Goal: Task Accomplishment & Management: Use online tool/utility

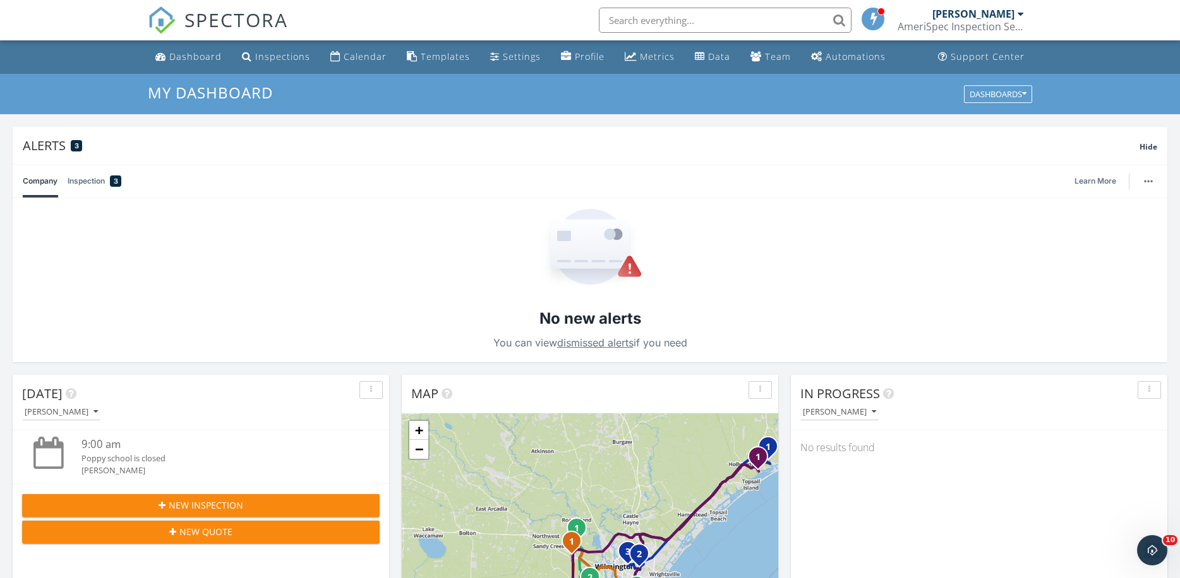
scroll to position [1175, 1206]
click at [445, 59] on div "Templates" at bounding box center [445, 57] width 49 height 12
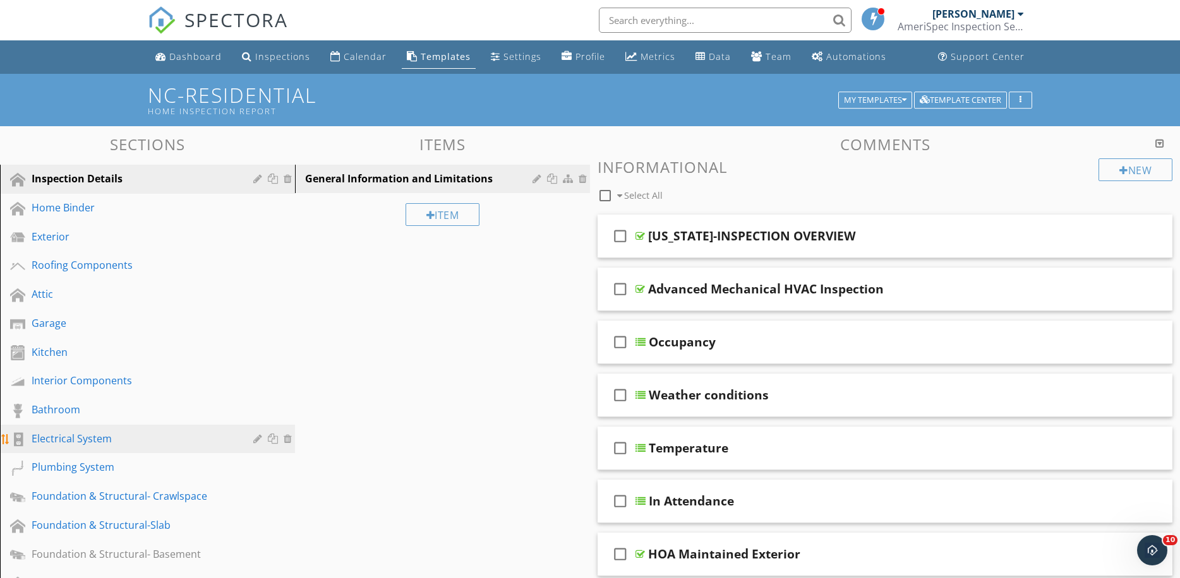
click at [100, 434] on div "Electrical System" at bounding box center [133, 438] width 203 height 15
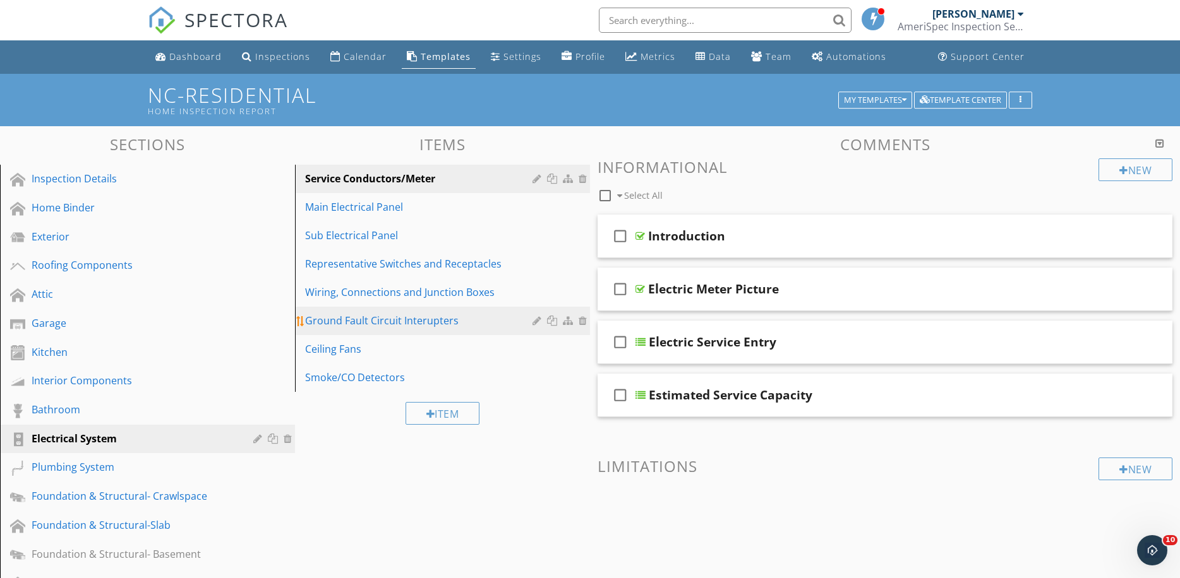
scroll to position [111, 0]
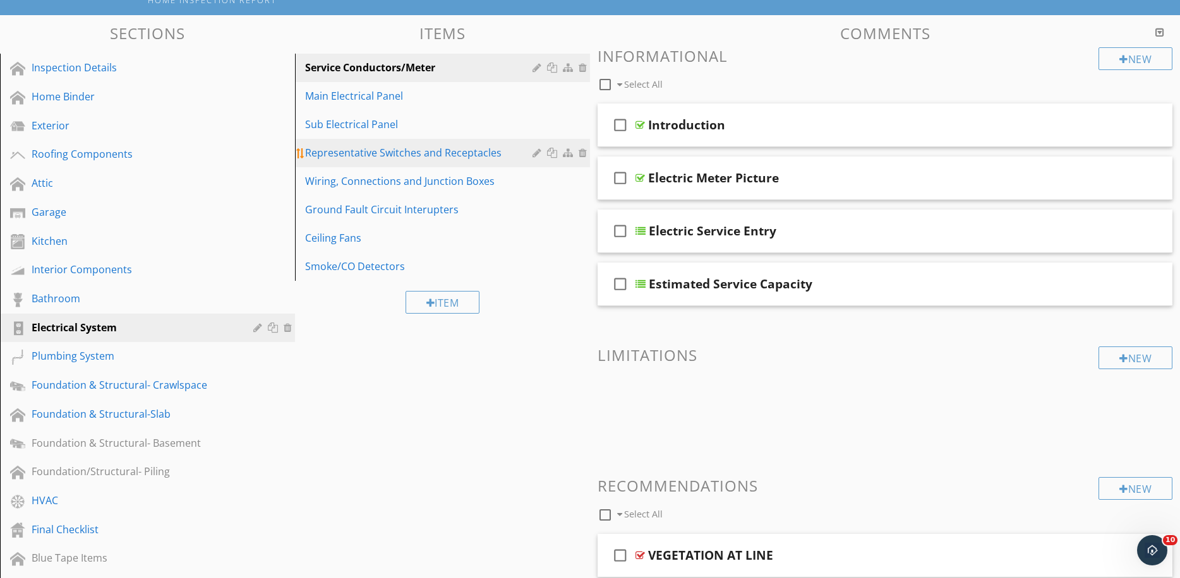
click at [372, 148] on div "Representative Switches and Receptacles" at bounding box center [420, 152] width 231 height 15
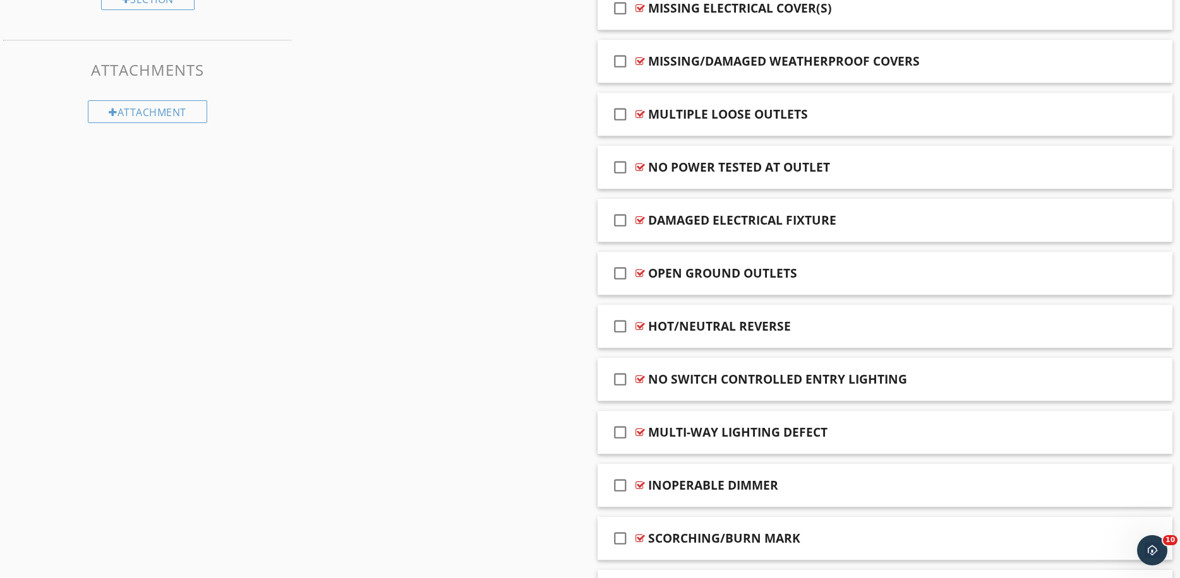
scroll to position [0, 0]
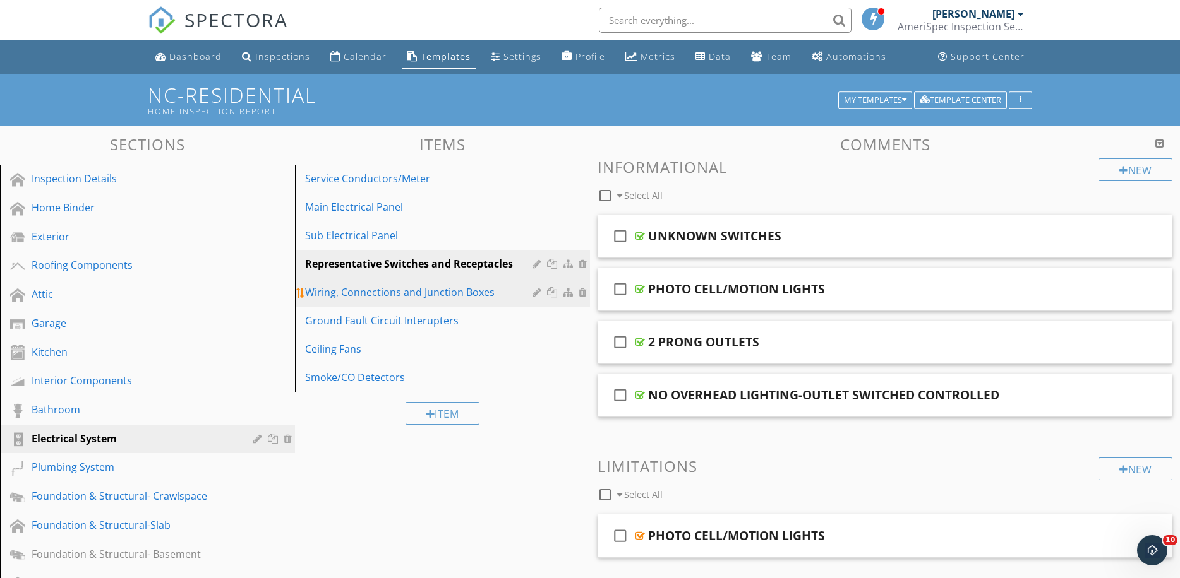
click at [417, 294] on div "Wiring, Connections and Junction Boxes" at bounding box center [420, 292] width 231 height 15
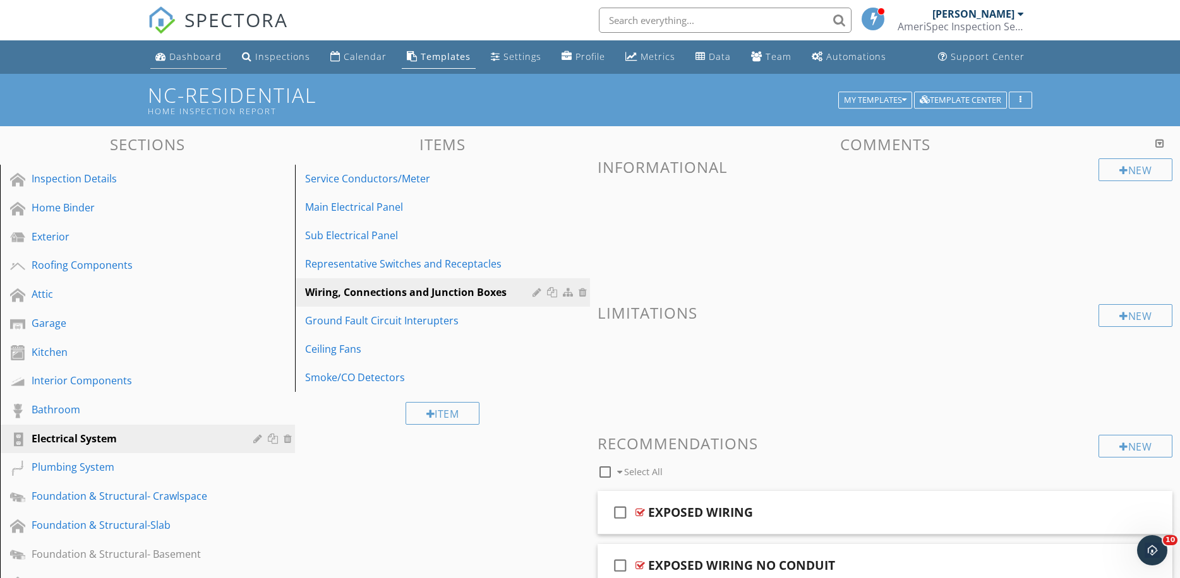
click at [203, 54] on div "Dashboard" at bounding box center [195, 57] width 52 height 12
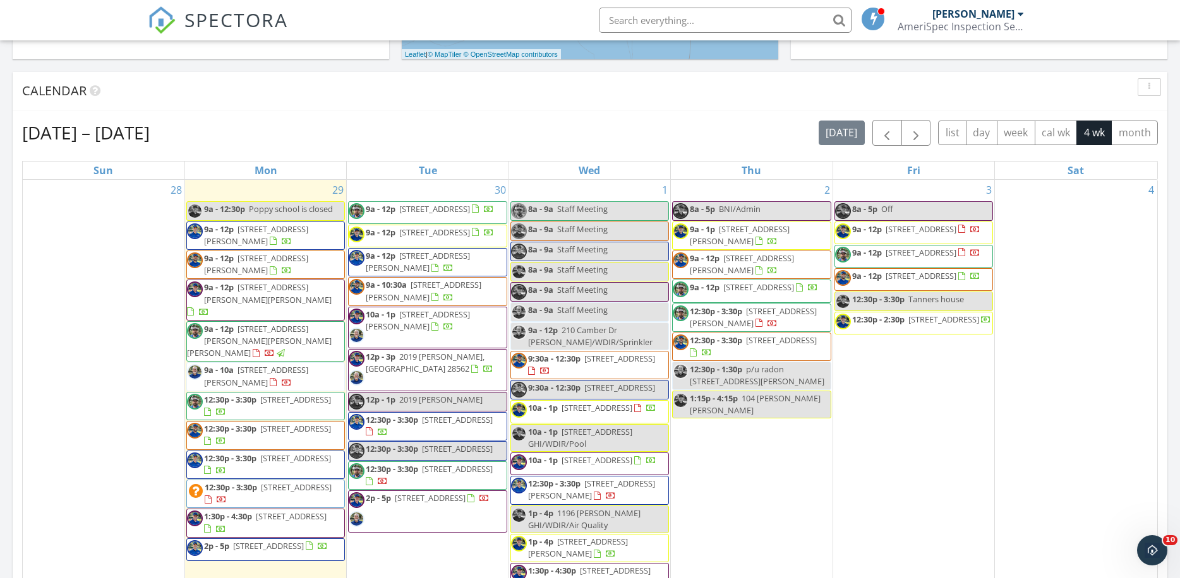
scroll to position [751, 0]
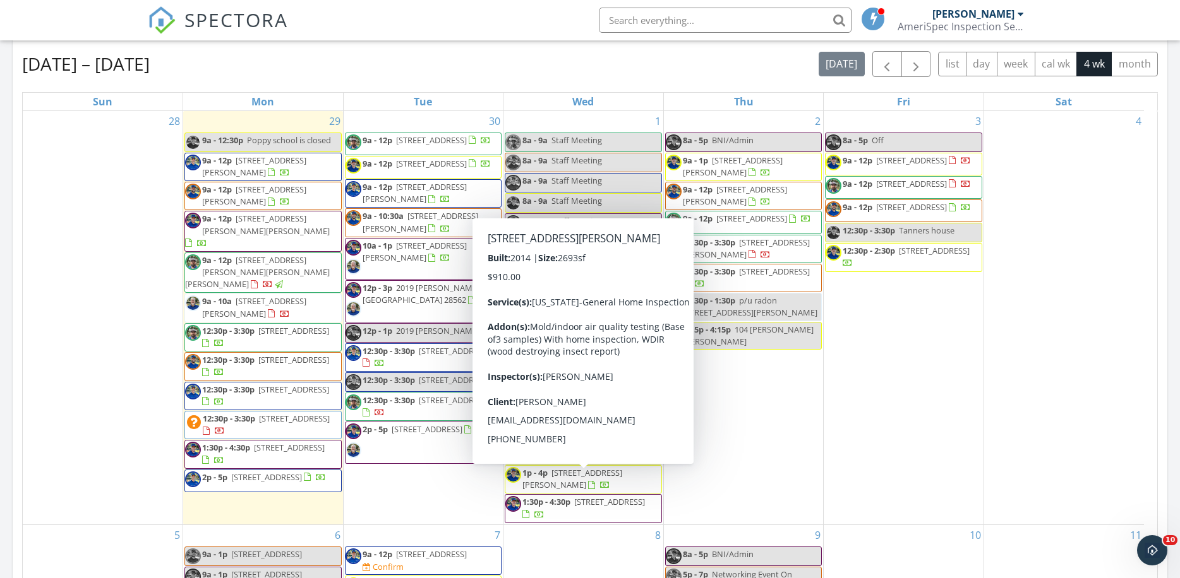
click at [609, 492] on span "1p - 4p 1196 Sabel Loop SE, Bolivia 28422" at bounding box center [583, 479] width 156 height 25
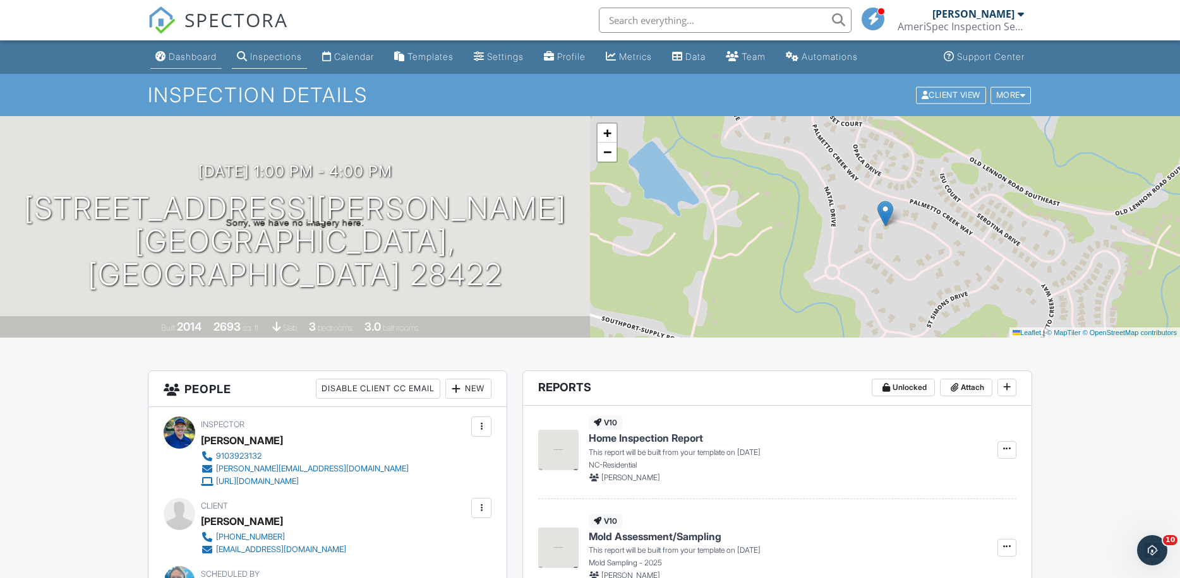
click at [178, 61] on div "Dashboard" at bounding box center [193, 56] width 48 height 11
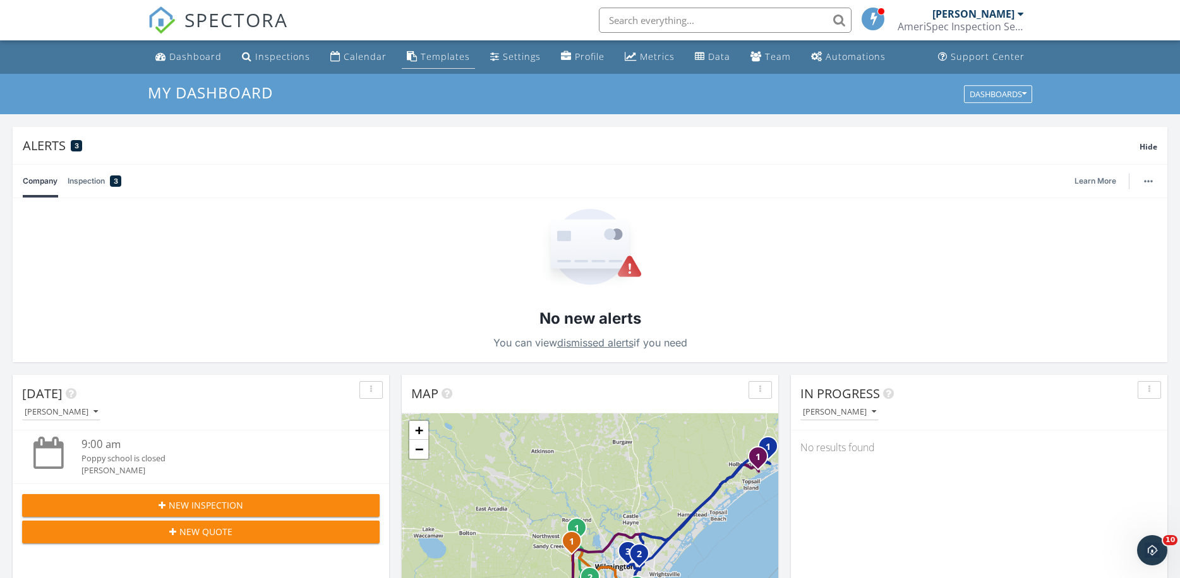
click at [435, 58] on div "Templates" at bounding box center [445, 57] width 49 height 12
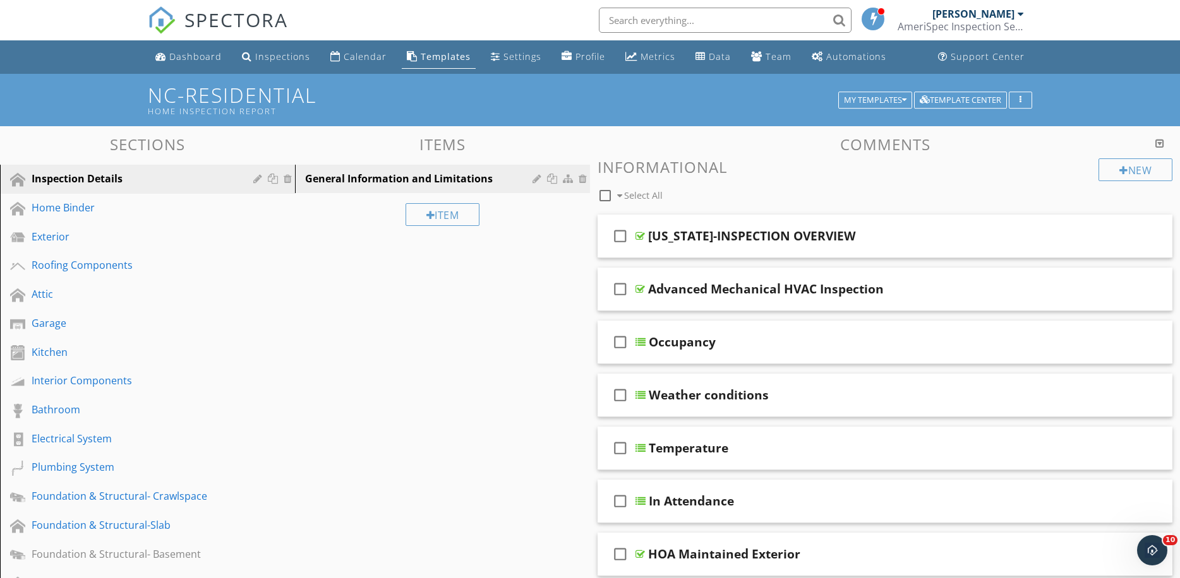
scroll to position [329, 0]
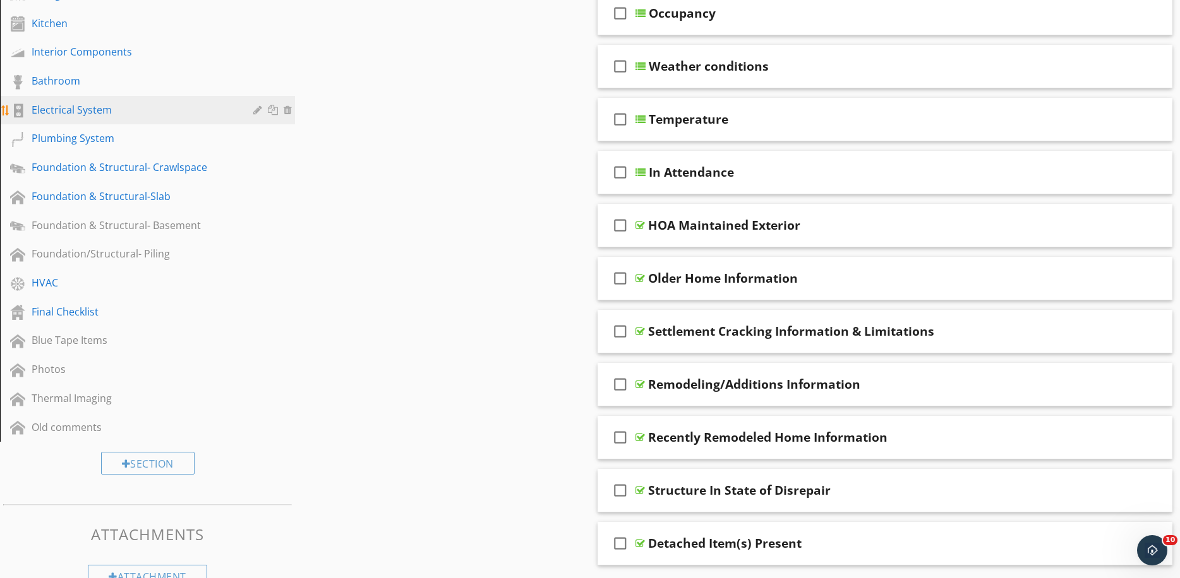
click at [69, 107] on div "Electrical System" at bounding box center [133, 109] width 203 height 15
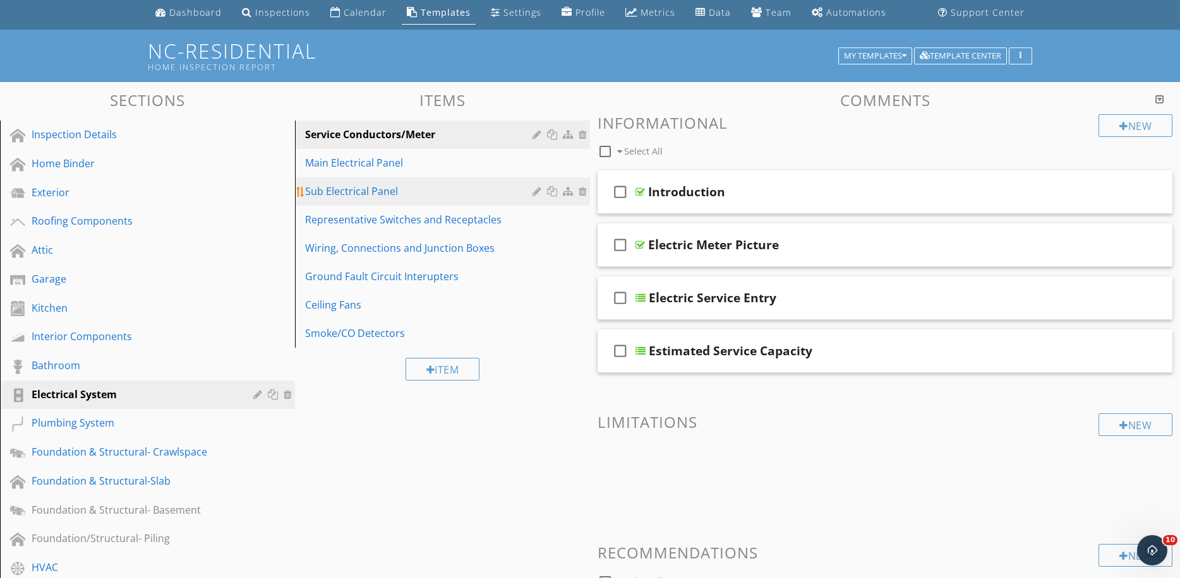
scroll to position [72, 0]
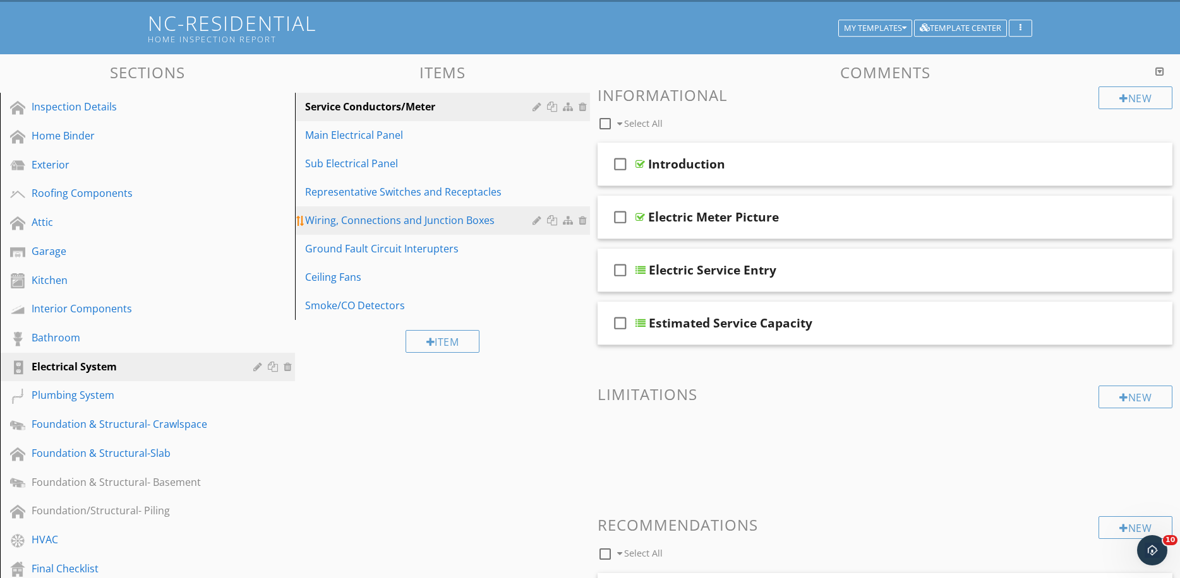
click at [422, 219] on div "Wiring, Connections and Junction Boxes" at bounding box center [420, 220] width 231 height 15
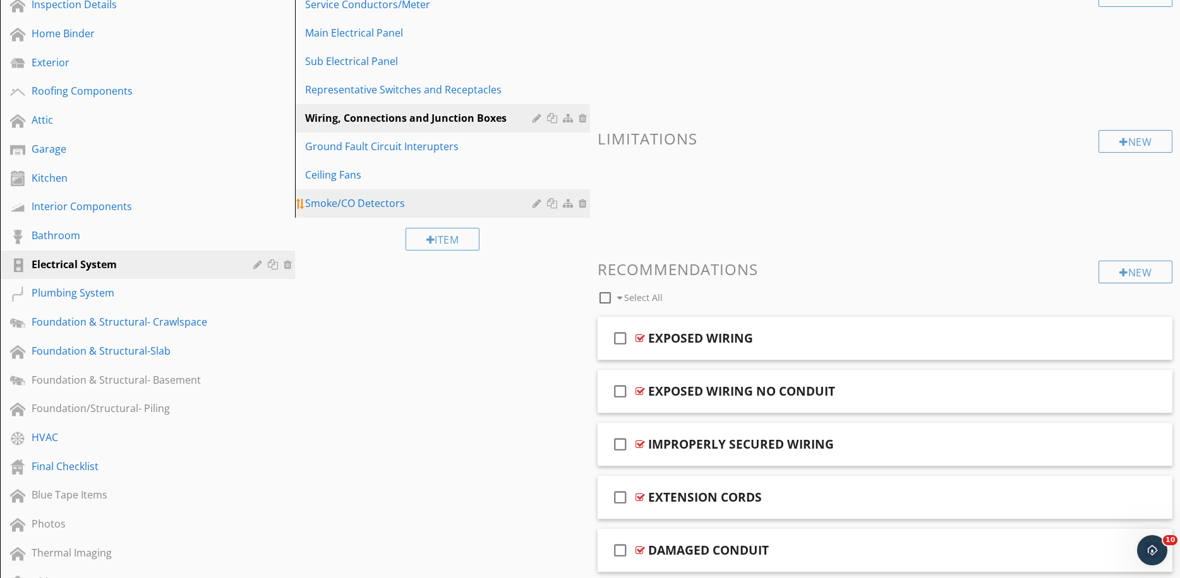
scroll to position [150, 0]
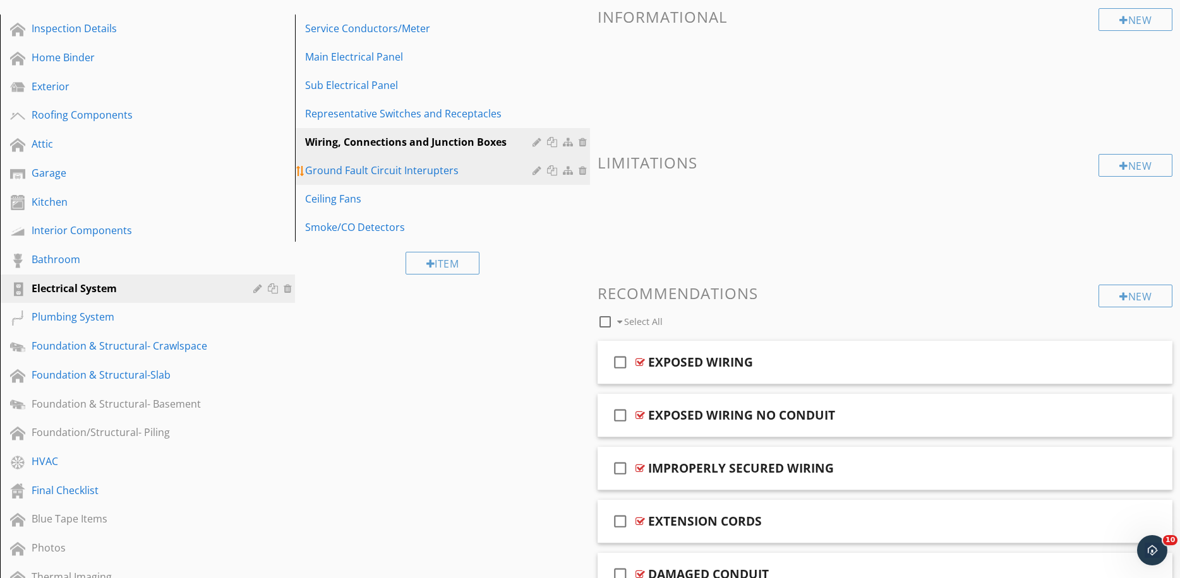
click at [428, 176] on div "Ground Fault Circuit Interupters" at bounding box center [420, 170] width 231 height 15
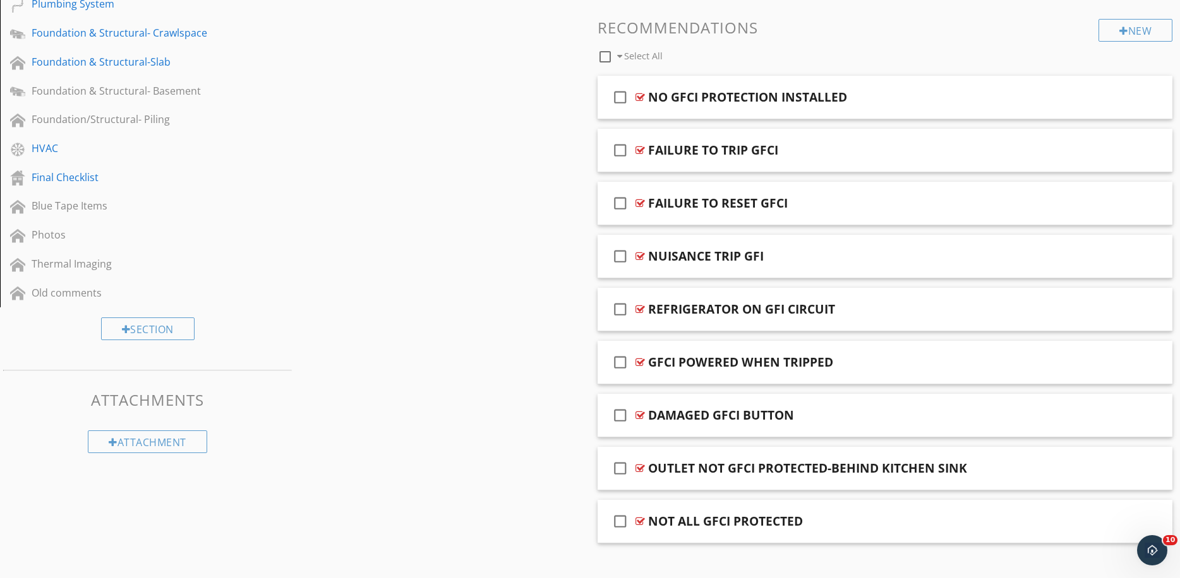
scroll to position [481, 0]
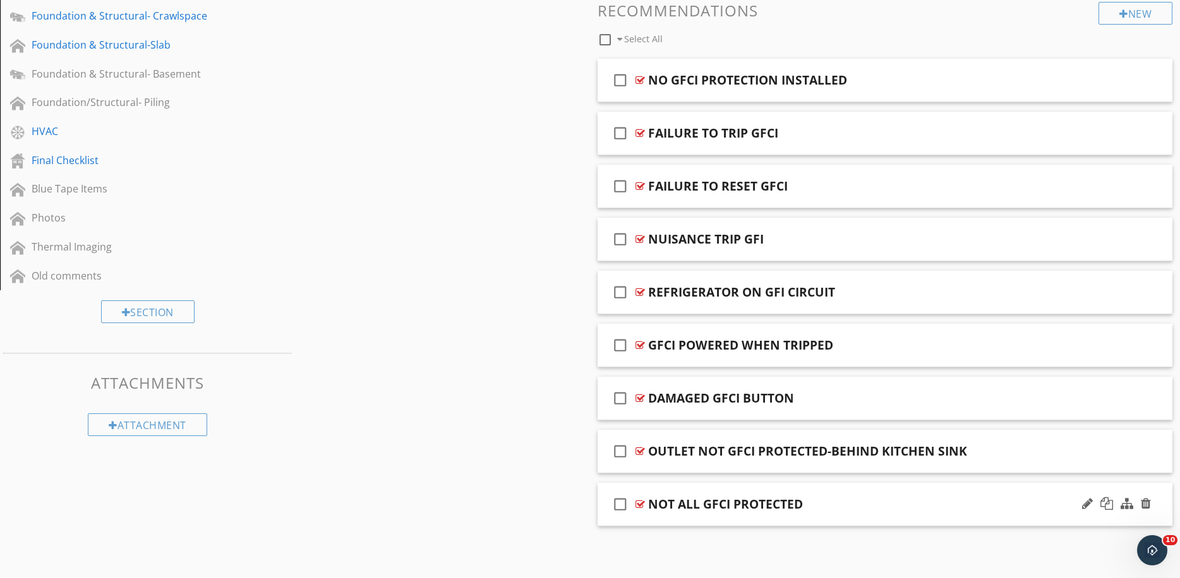
click at [630, 500] on div "check_box_outline_blank" at bounding box center [622, 504] width 25 height 30
click at [623, 507] on icon "check_box" at bounding box center [620, 504] width 20 height 30
click at [635, 504] on div at bounding box center [639, 505] width 9 height 10
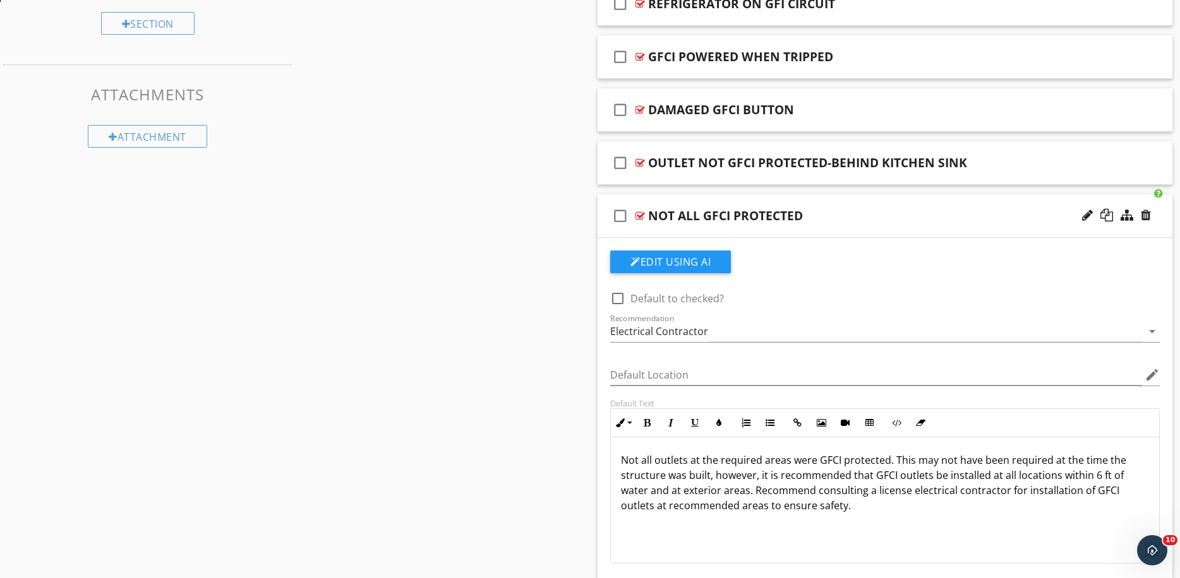
click at [909, 494] on p "Not all outlets at the required areas were GFCI protected. This may not have be…" at bounding box center [885, 483] width 528 height 61
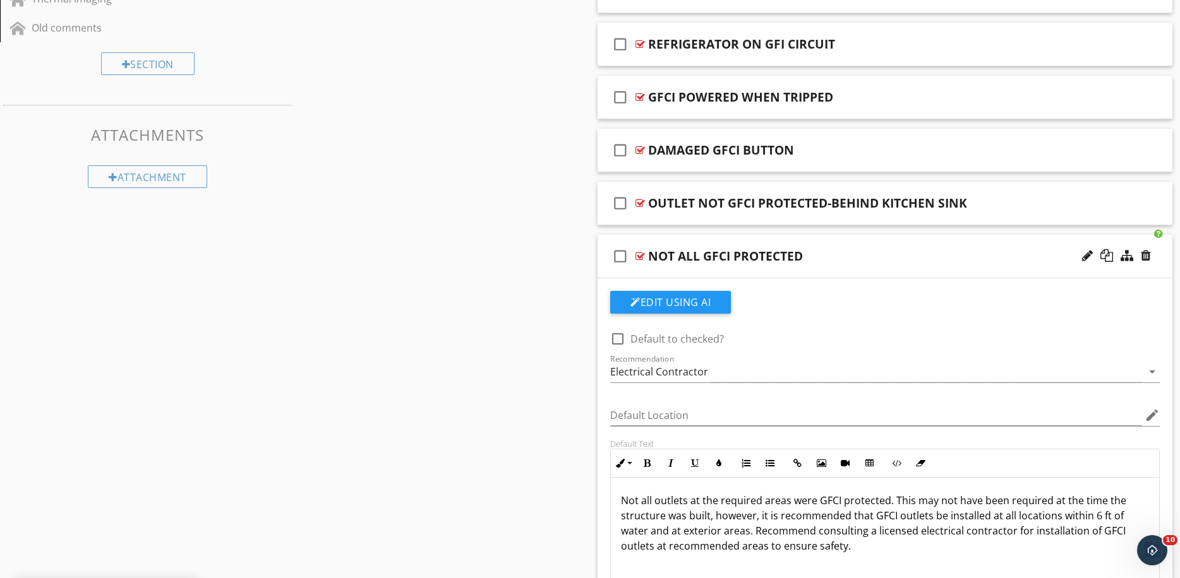
scroll to position [704, 0]
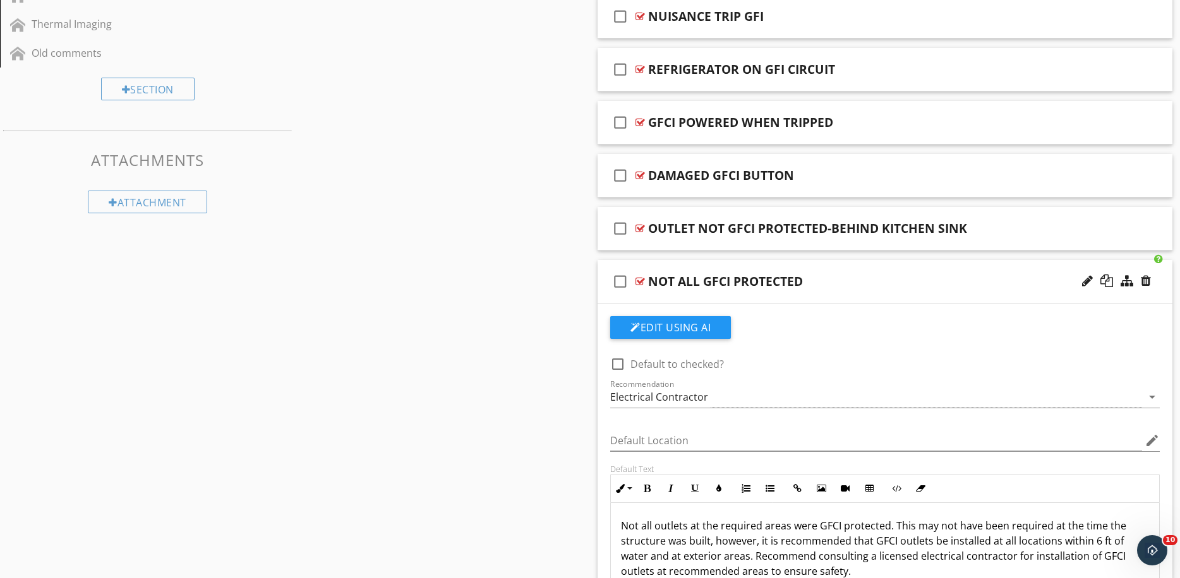
click at [701, 282] on div "NOT ALL GFCI PROTECTED" at bounding box center [725, 281] width 155 height 15
click at [695, 282] on input "NOT ALL GFCI PROTECTED" at bounding box center [854, 282] width 412 height 21
click at [695, 280] on input "NOT ALL AREAS GFCI PROTECTED" at bounding box center [854, 282] width 412 height 21
click at [810, 280] on input "NOT ALL RECOMMENDED AREAS GFCI PROTECTED" at bounding box center [854, 282] width 412 height 21
type input "NOT ALL RECOMMENDED AREAS ARE GFCI PROTECTED"
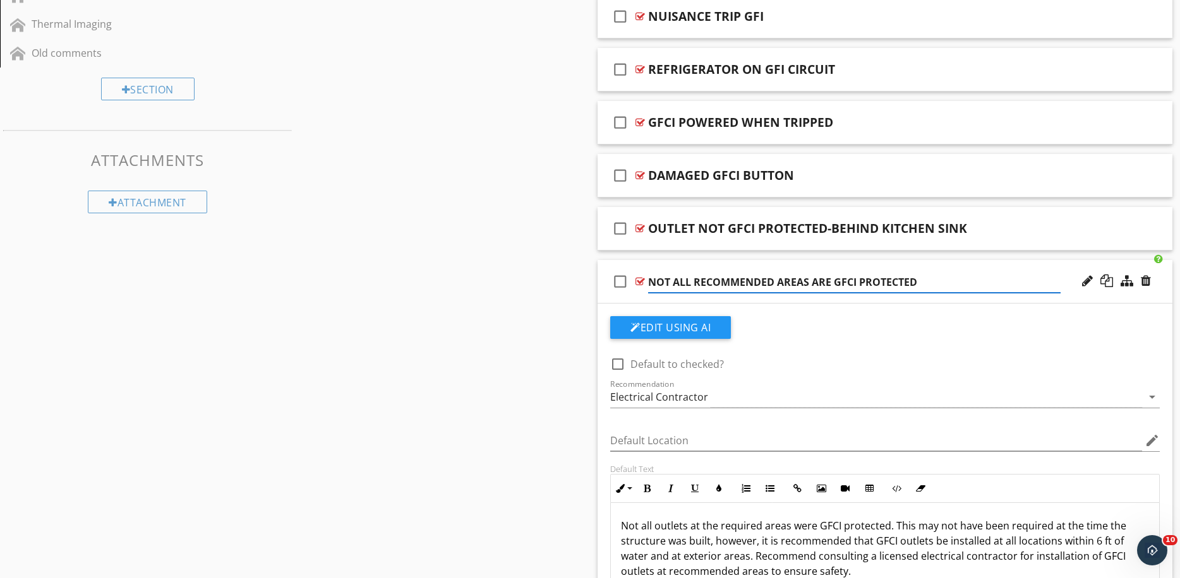
click at [529, 292] on div "Sections Inspection Details Home Binder Exterior Roofing Components Attic Garag…" at bounding box center [590, 94] width 1180 height 1343
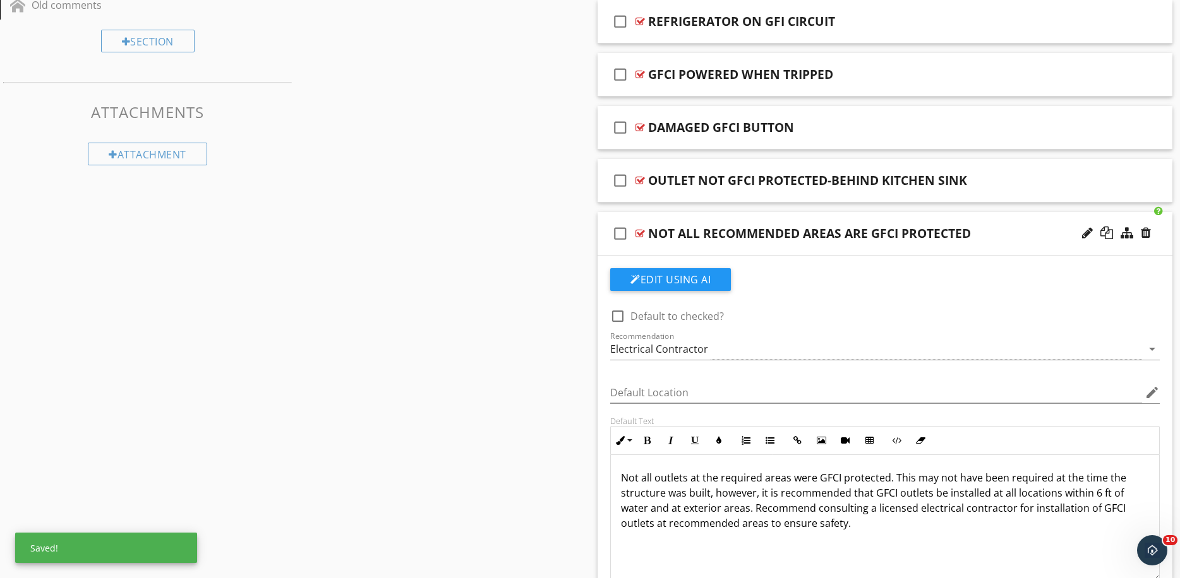
scroll to position [821, 0]
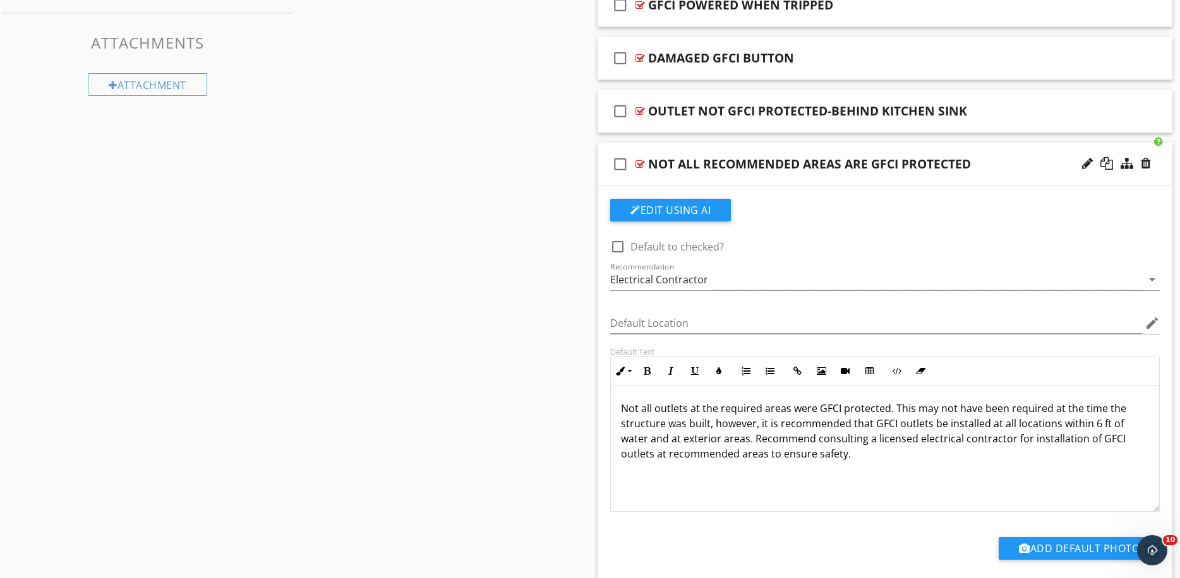
click at [756, 410] on p "Not all outlets at the required areas were GFCI protected. This may not have be…" at bounding box center [885, 431] width 528 height 61
drag, startPoint x: 759, startPoint y: 412, endPoint x: 726, endPoint y: 409, distance: 33.0
click at [726, 409] on p "Not all outlets at the required areas were GFCI protected. This may not have be…" at bounding box center [885, 431] width 528 height 61
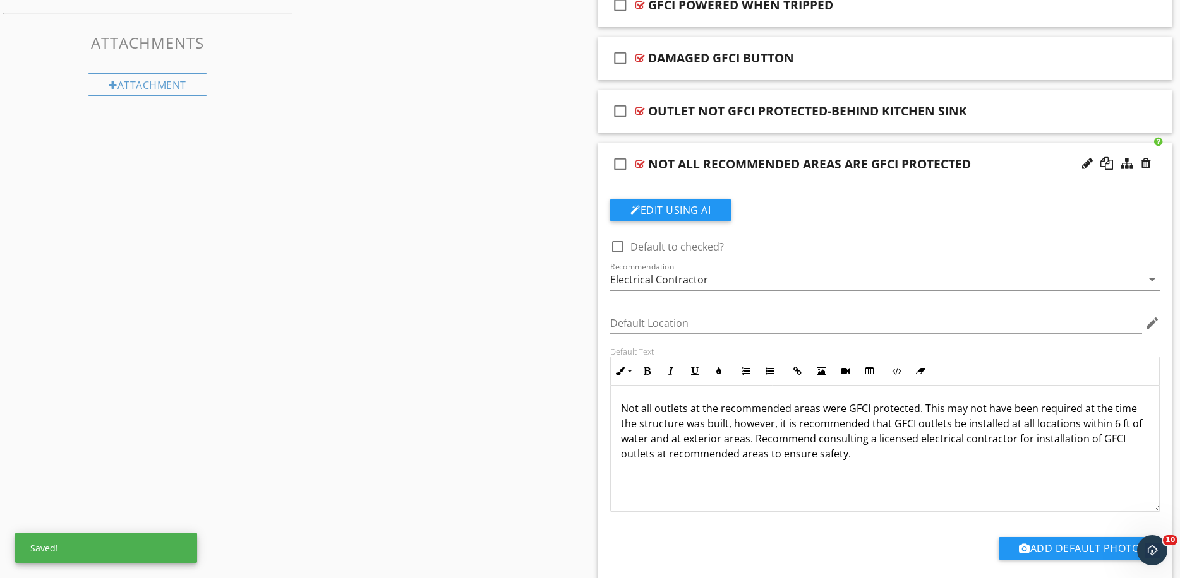
click at [716, 407] on p "Not all outlets at the recommended areas were GFCI protected. This may not have…" at bounding box center [885, 431] width 528 height 61
click at [845, 409] on p "Not all outlets at the noted recommended areas were GFCI protected. This may no…" at bounding box center [885, 431] width 528 height 61
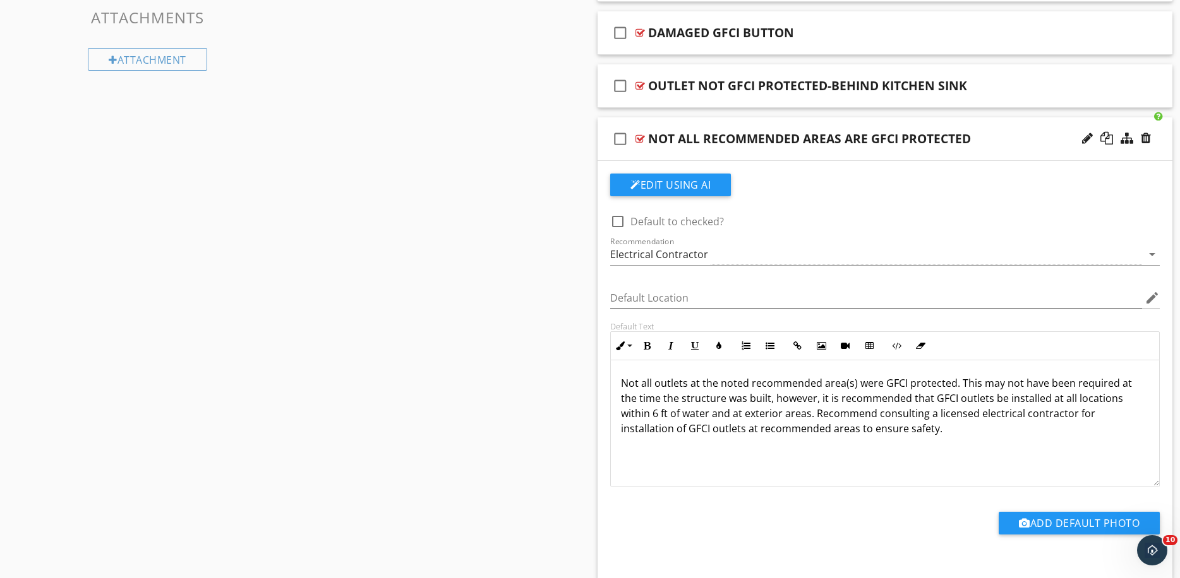
scroll to position [865, 0]
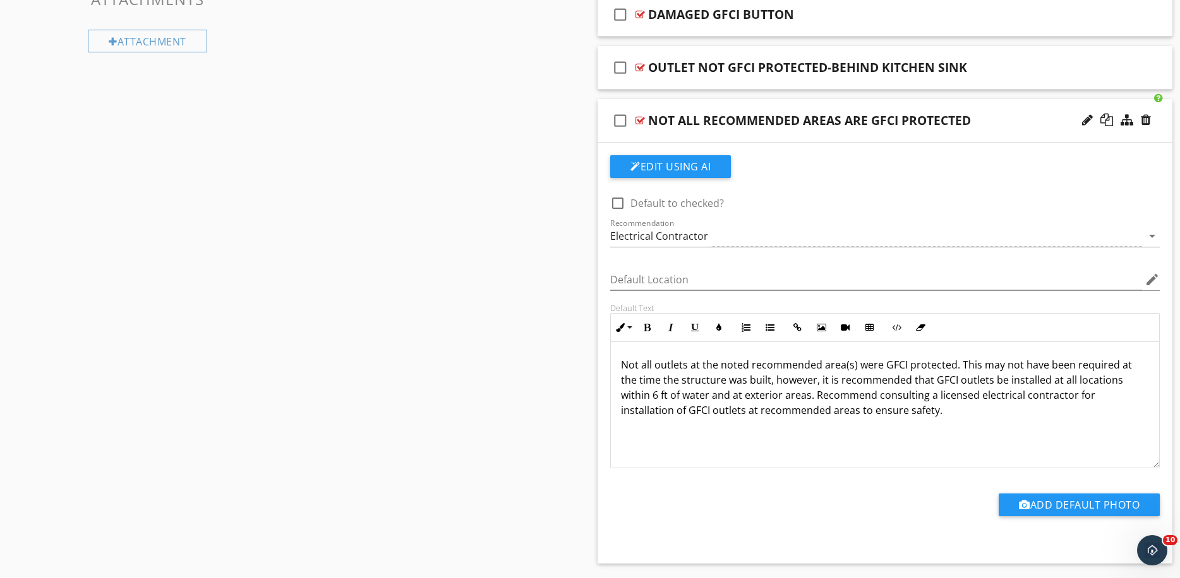
click at [683, 398] on p "Not all outlets at the noted recommended area(s) were GFCI protected. This may …" at bounding box center [885, 387] width 528 height 61
click at [720, 397] on p "Not all outlets at the noted recommended area(s) were GFCI protected. This may …" at bounding box center [885, 387] width 528 height 61
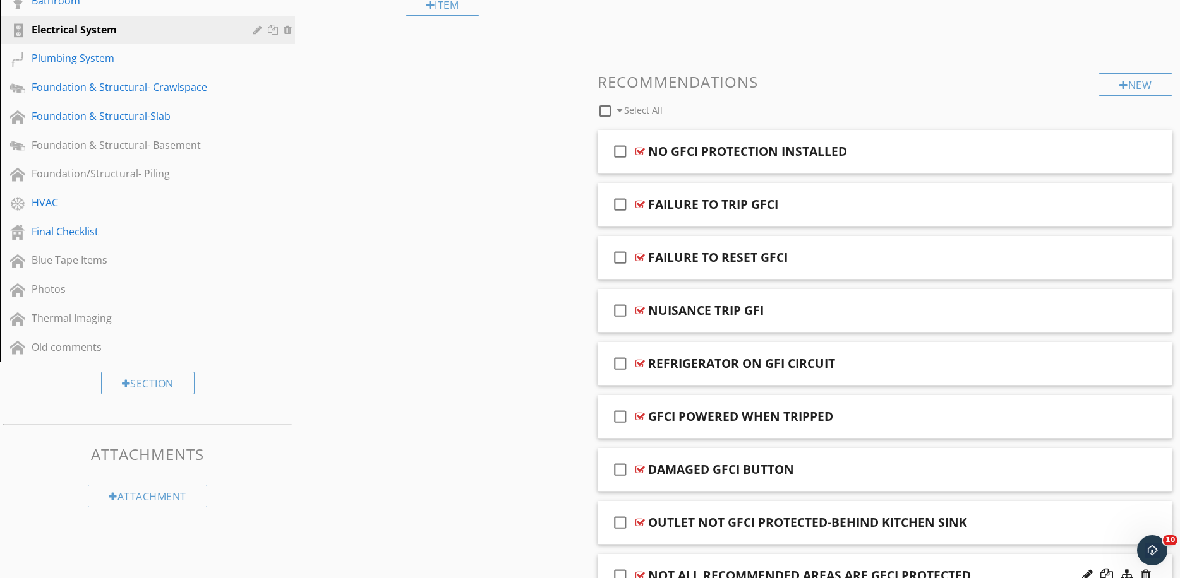
scroll to position [273, 0]
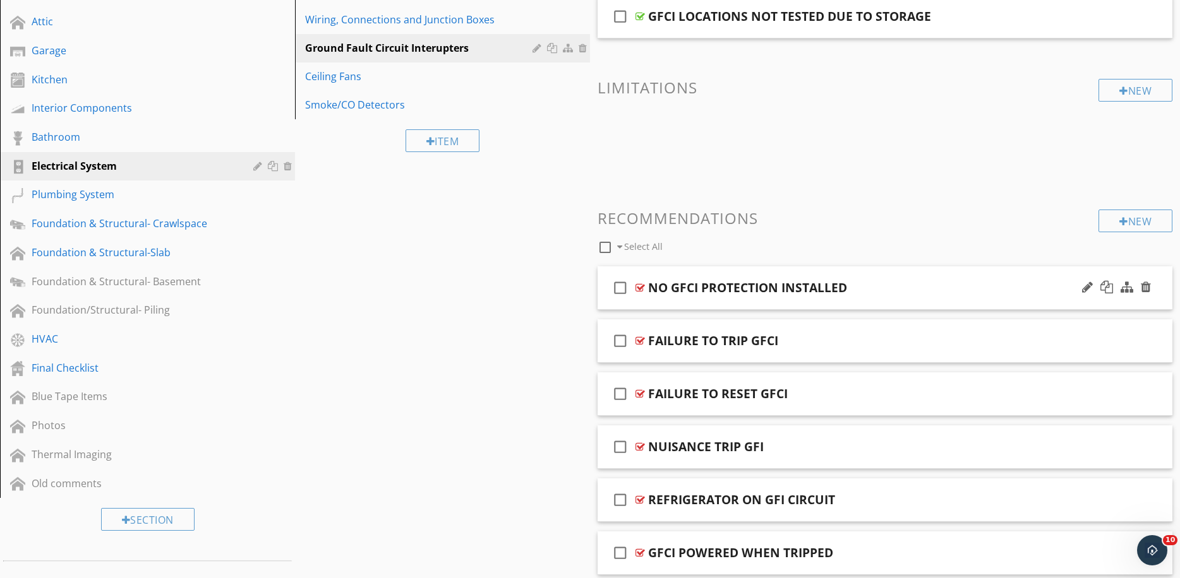
click at [642, 289] on div at bounding box center [639, 288] width 9 height 10
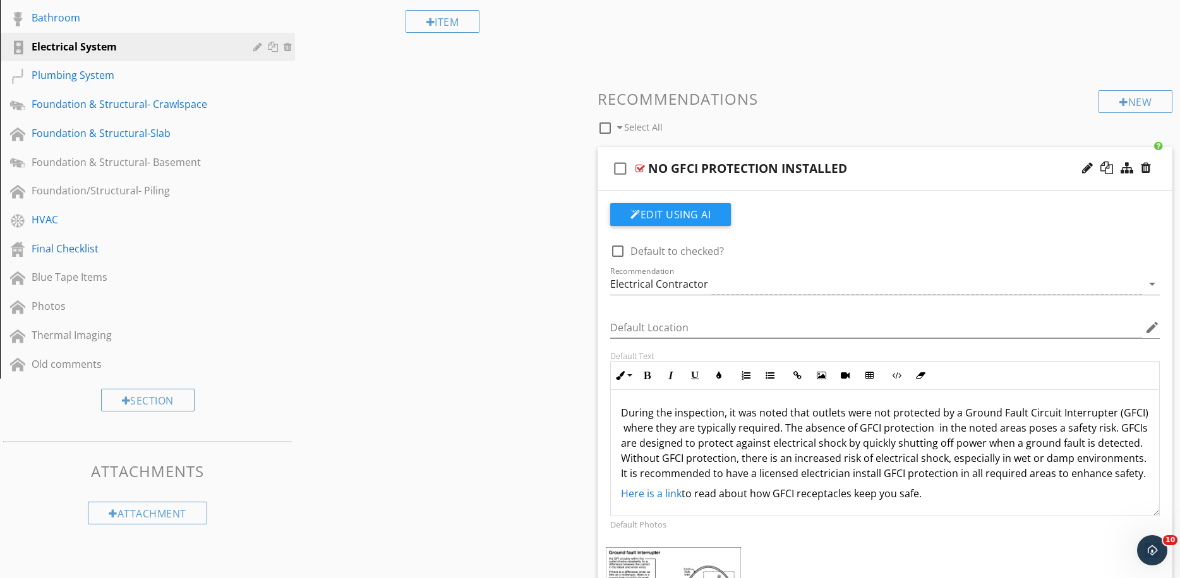
scroll to position [505, 0]
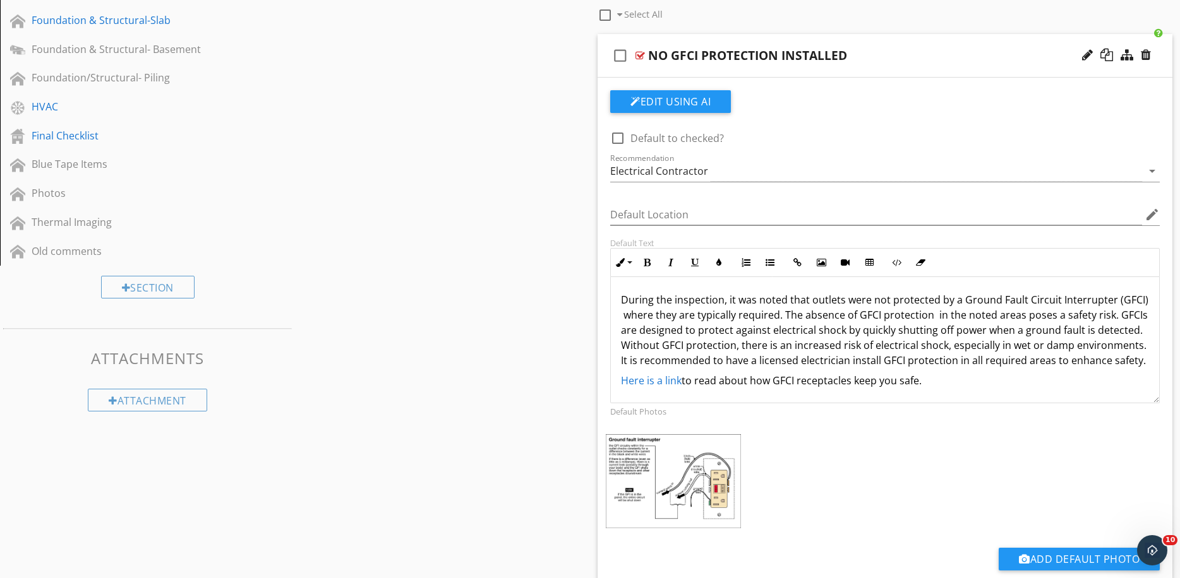
click at [965, 314] on p "During the inspection, it was noted that outlets were not protected by a Ground…" at bounding box center [885, 330] width 528 height 76
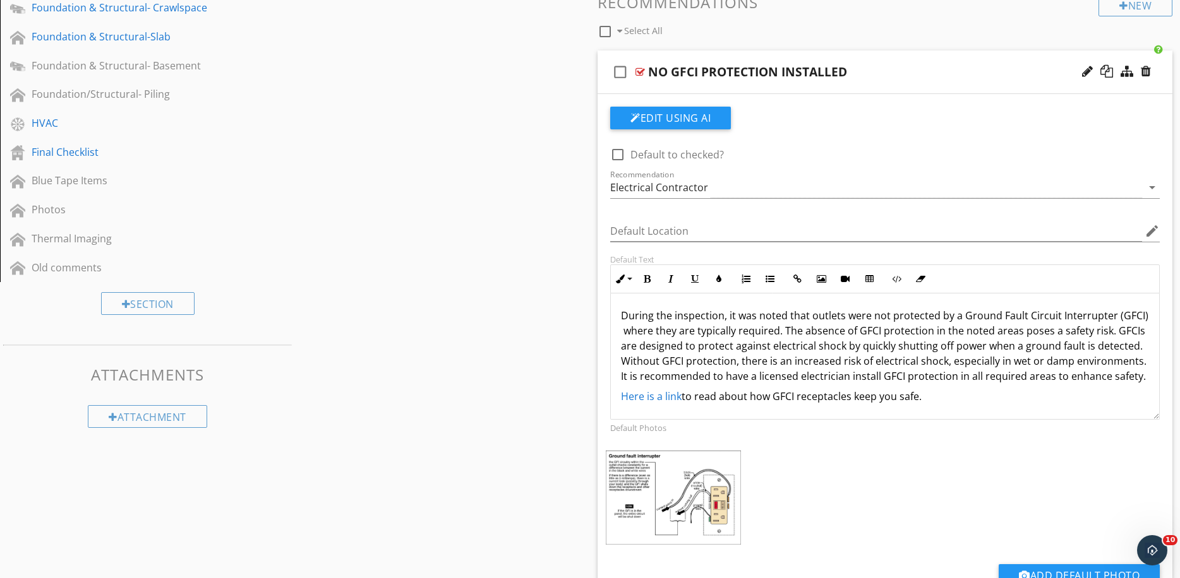
scroll to position [407, 0]
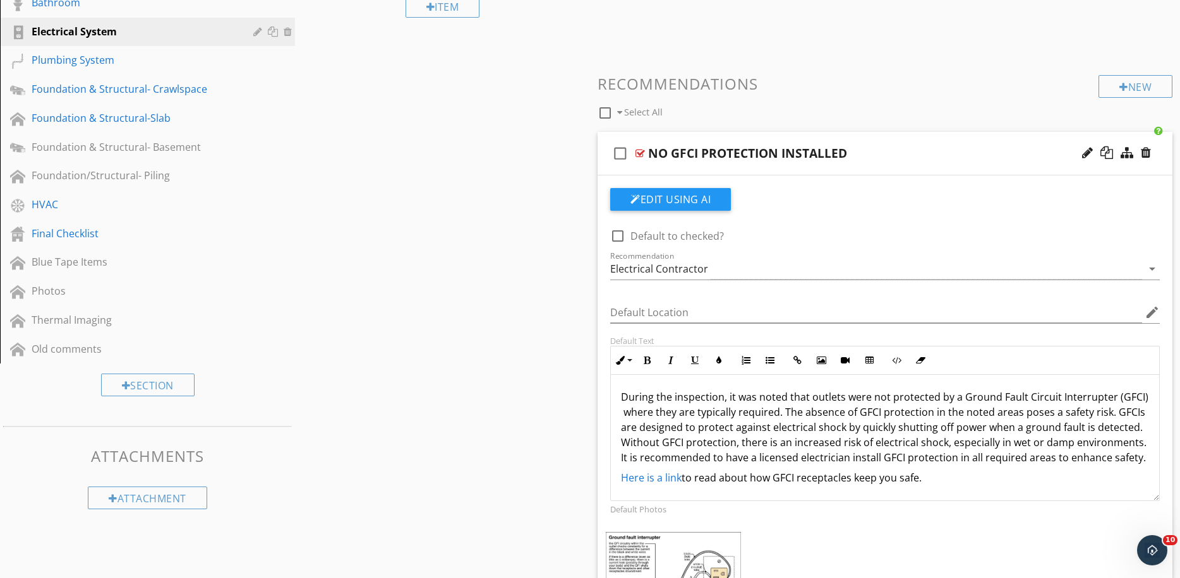
click at [640, 150] on div at bounding box center [639, 153] width 9 height 10
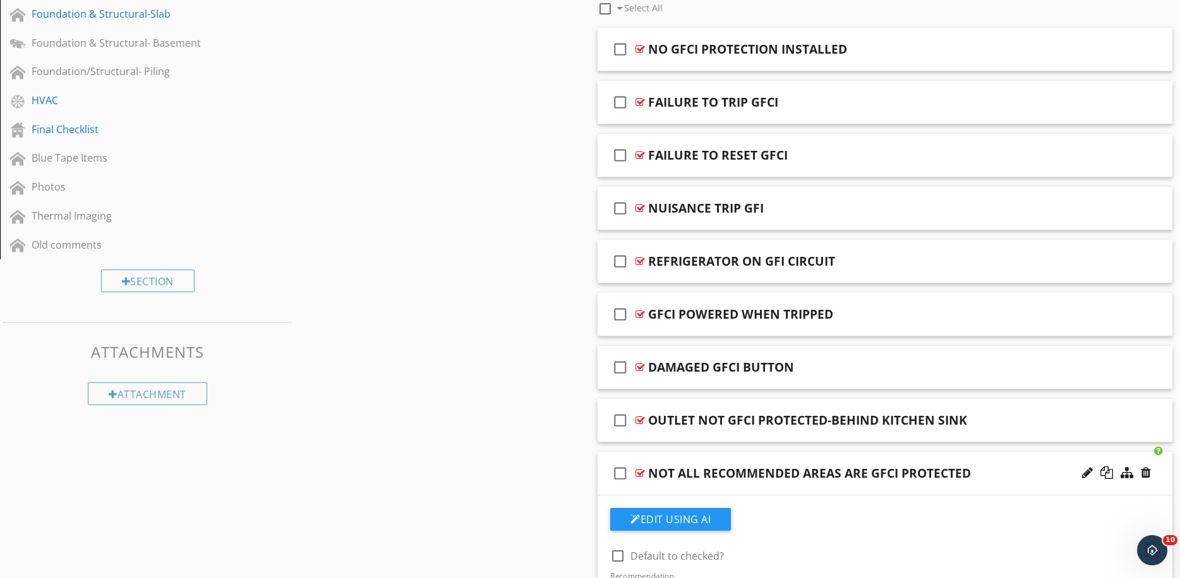
scroll to position [576, 0]
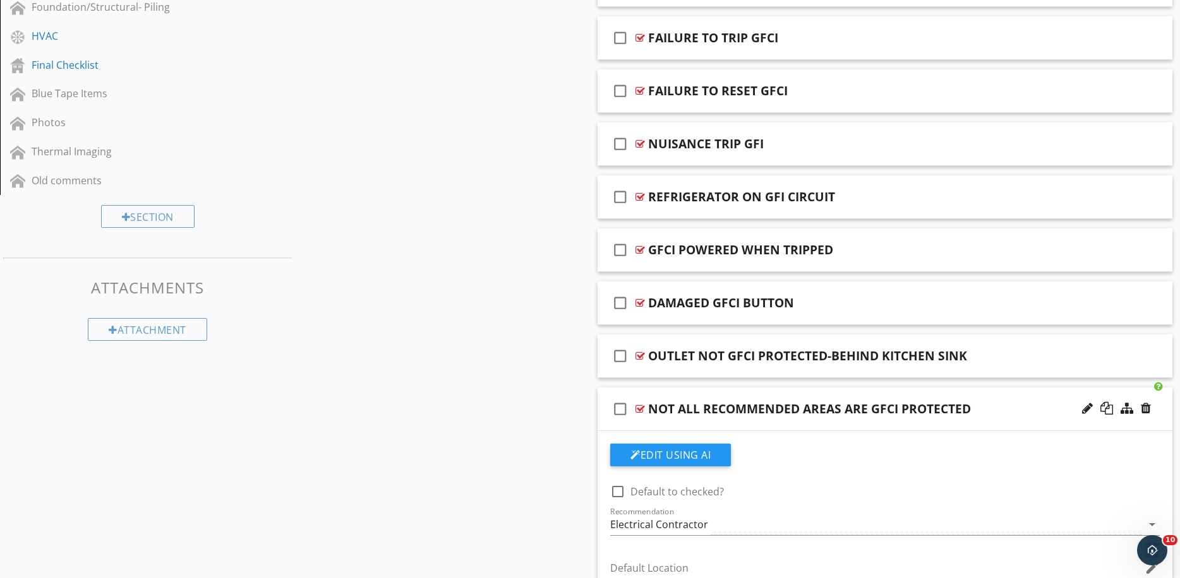
click at [640, 408] on div at bounding box center [639, 409] width 9 height 10
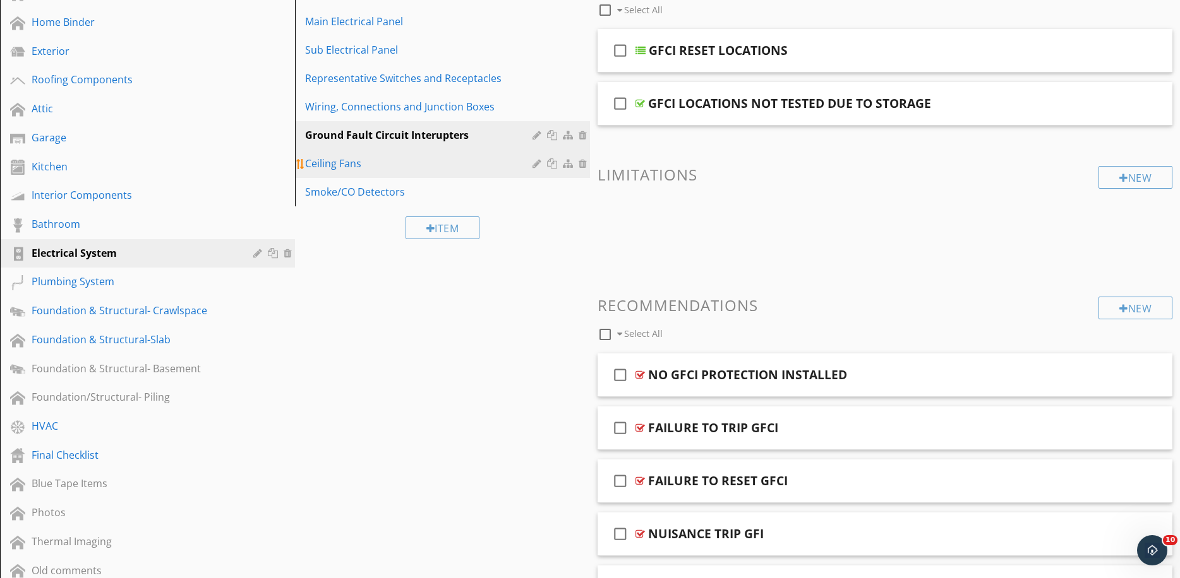
scroll to position [66, 0]
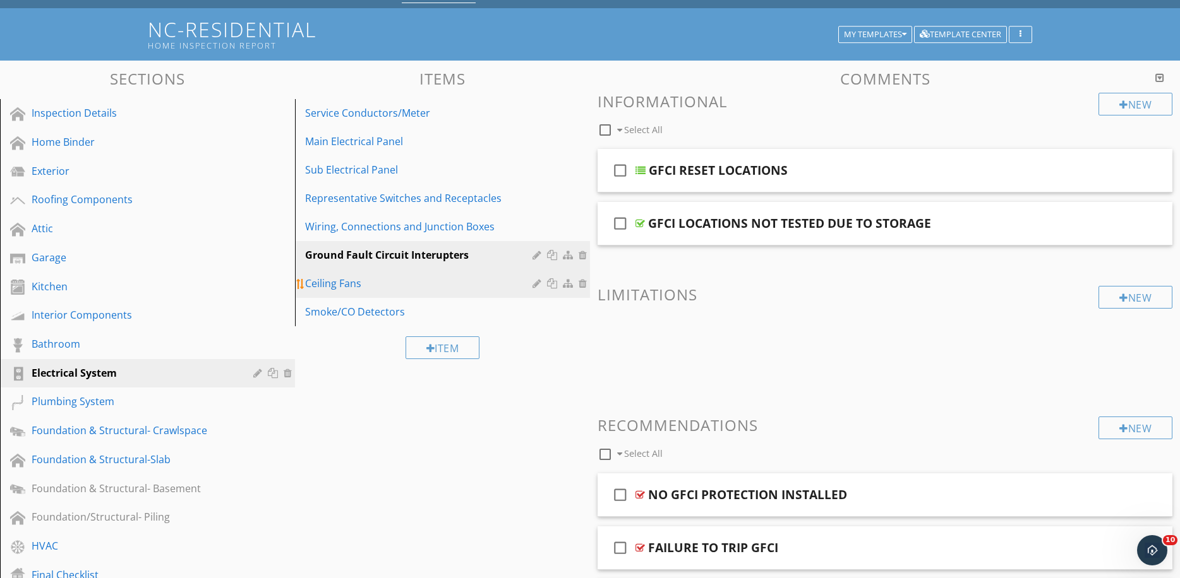
click at [332, 281] on div "Ceiling Fans" at bounding box center [420, 283] width 231 height 15
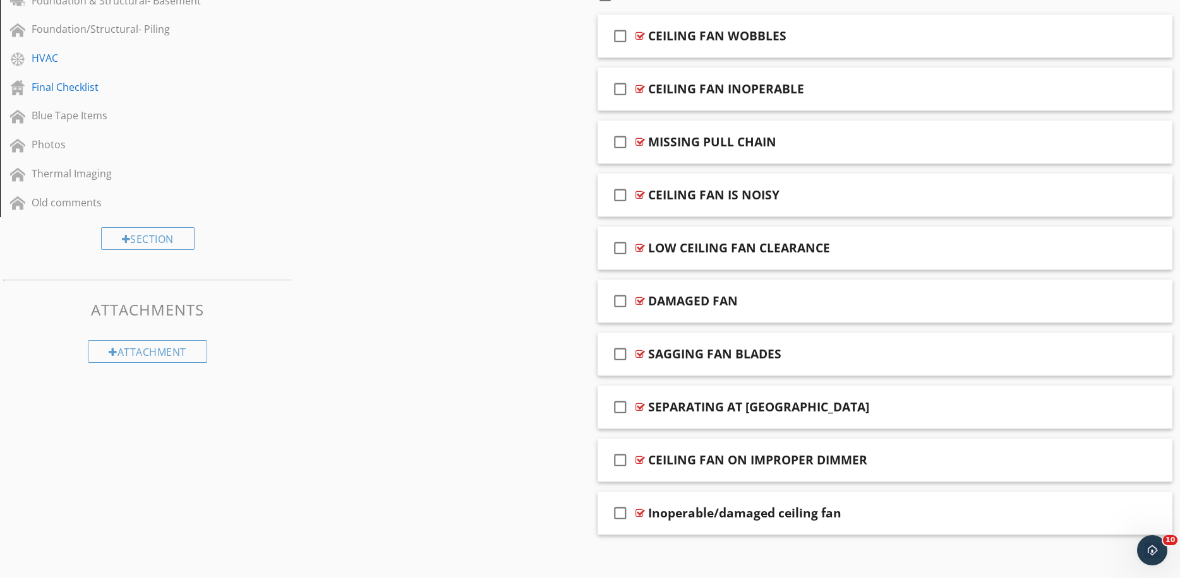
scroll to position [563, 0]
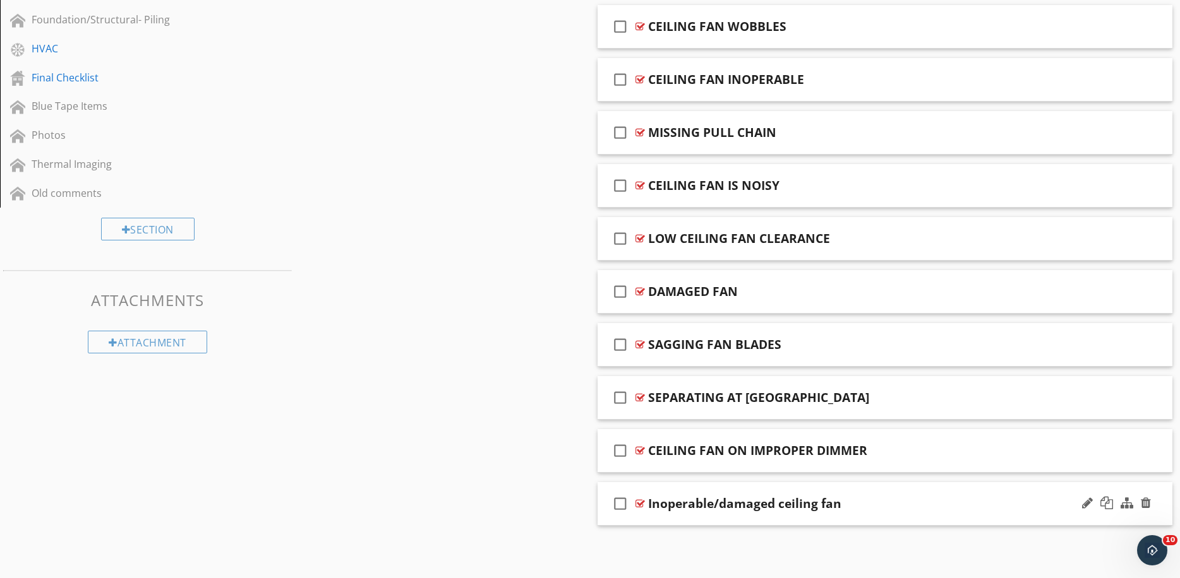
click at [643, 501] on div at bounding box center [639, 504] width 9 height 10
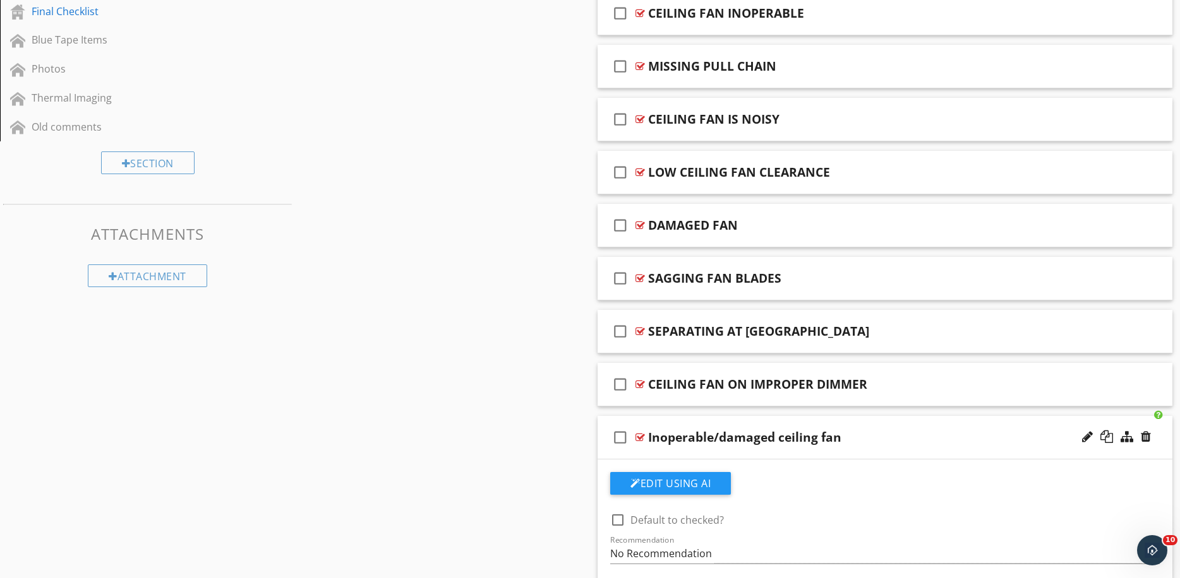
scroll to position [609, 0]
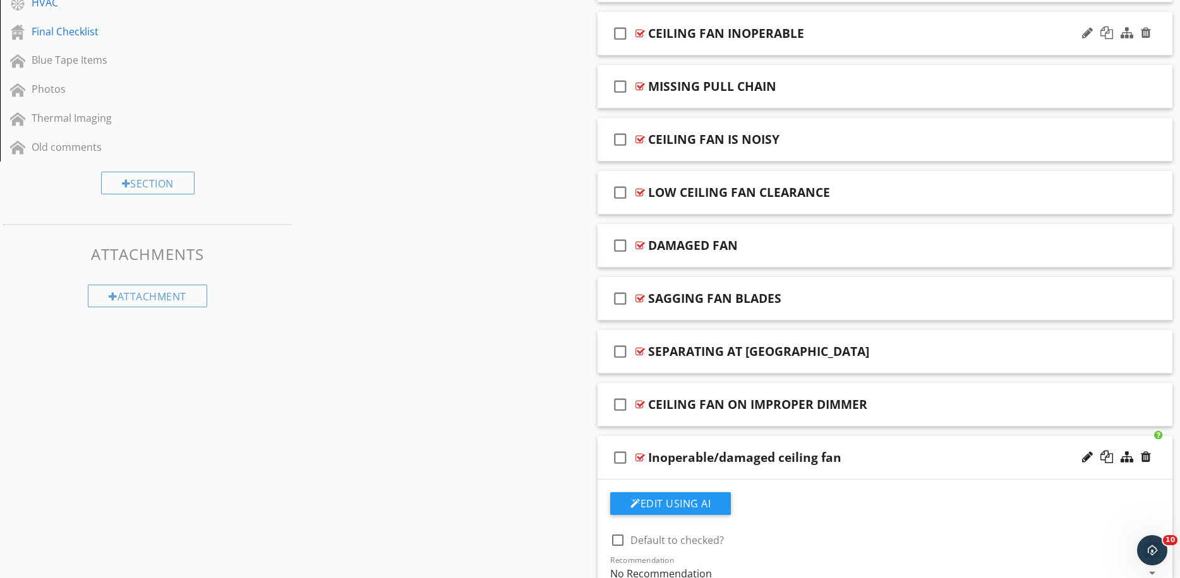
click at [640, 31] on div at bounding box center [639, 33] width 9 height 10
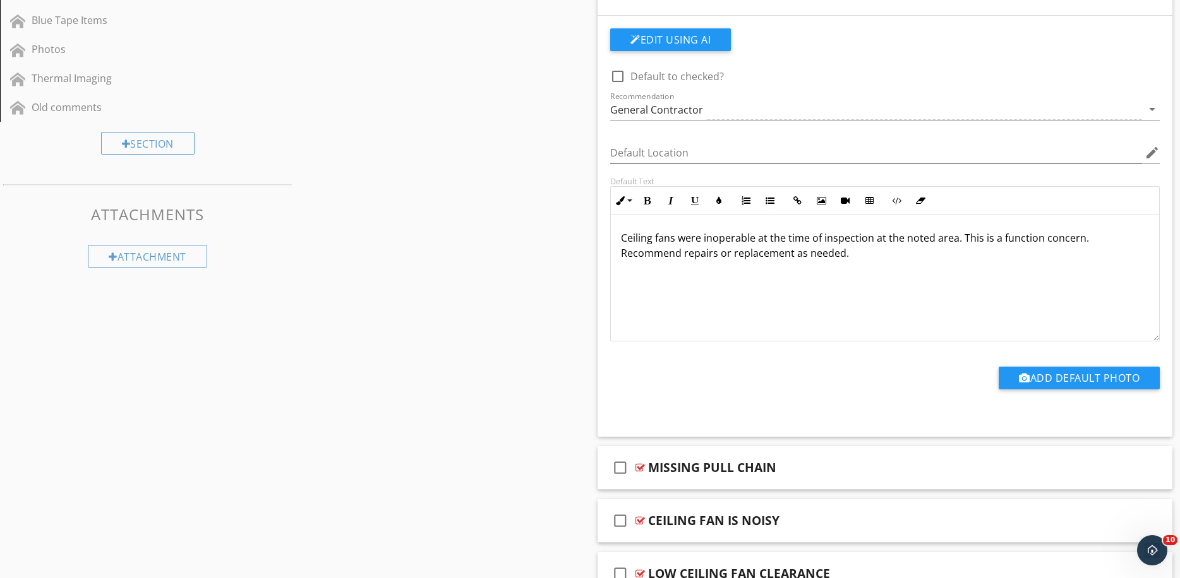
scroll to position [674, 0]
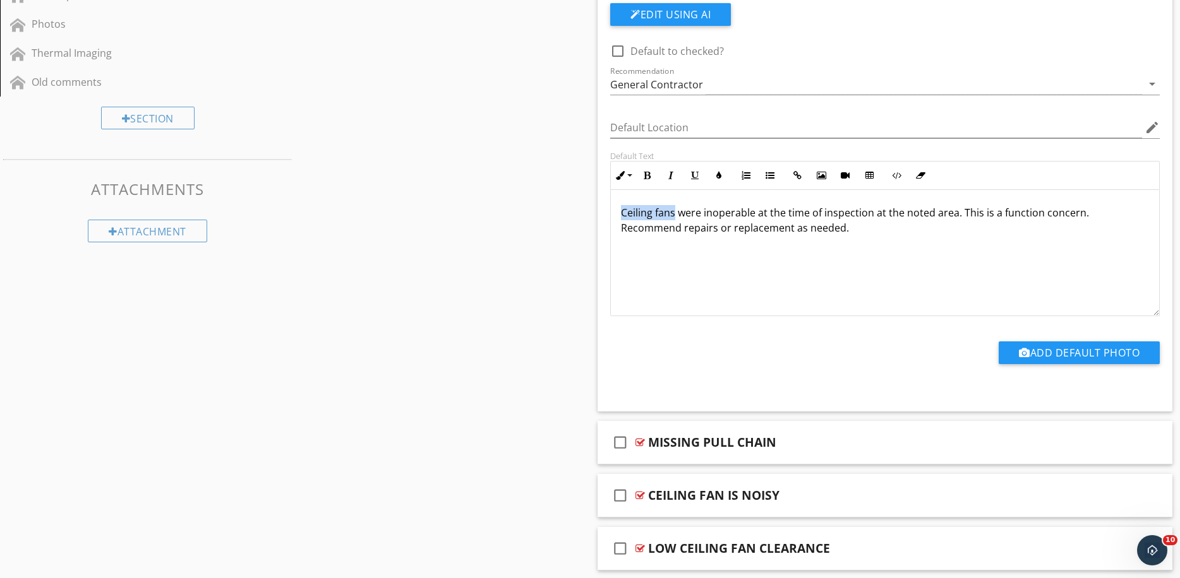
drag, startPoint x: 673, startPoint y: 212, endPoint x: 611, endPoint y: 210, distance: 61.9
click at [611, 210] on div "Ceiling fans were inoperable at the time of inspection at the noted area. This …" at bounding box center [885, 253] width 548 height 126
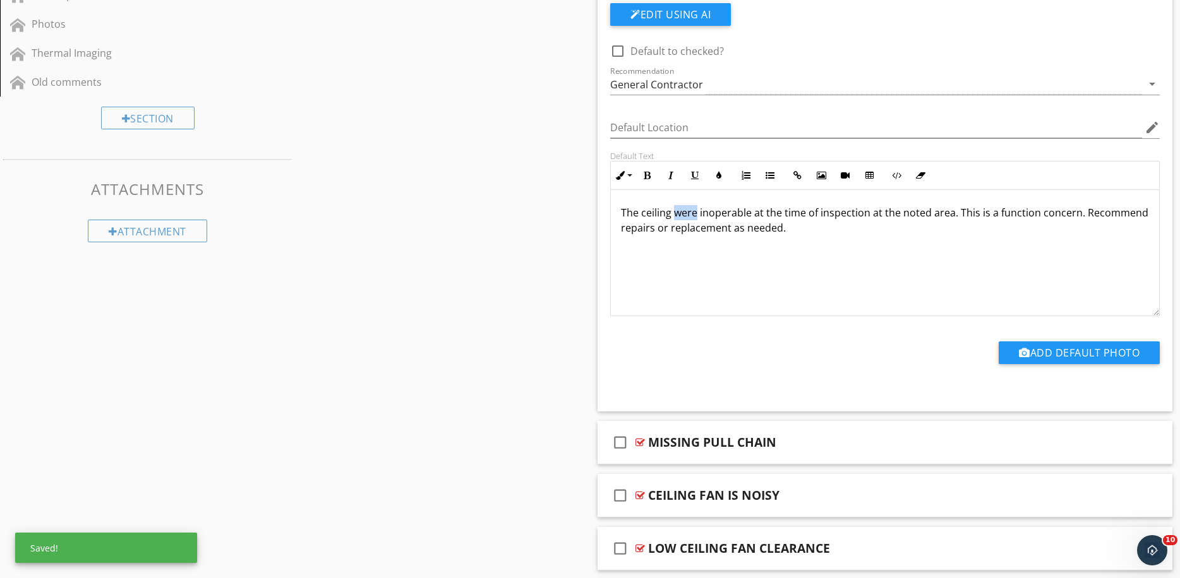
drag, startPoint x: 696, startPoint y: 213, endPoint x: 675, endPoint y: 213, distance: 20.8
click at [675, 213] on p "The ceiling were inoperable at the time of inspection at the noted area. This i…" at bounding box center [885, 220] width 528 height 30
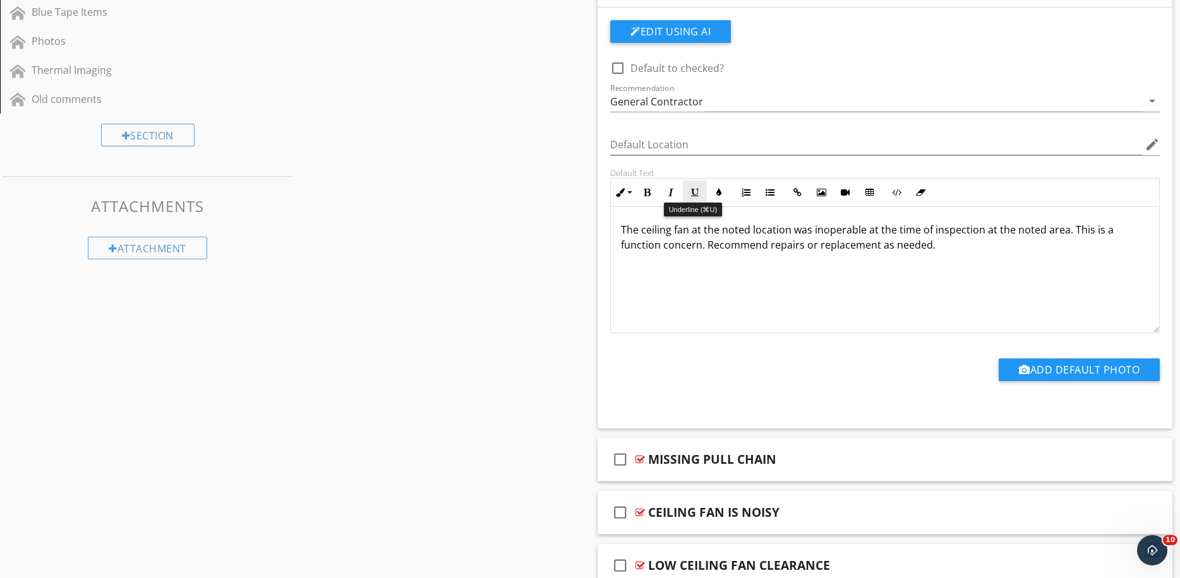
scroll to position [594, 0]
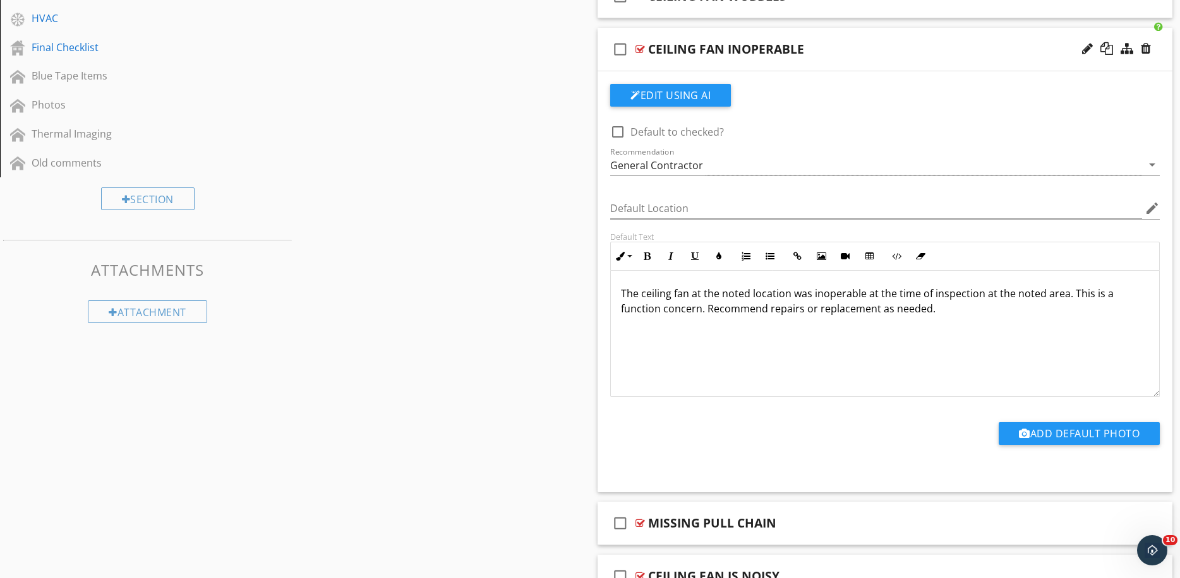
click at [640, 44] on div at bounding box center [639, 49] width 9 height 10
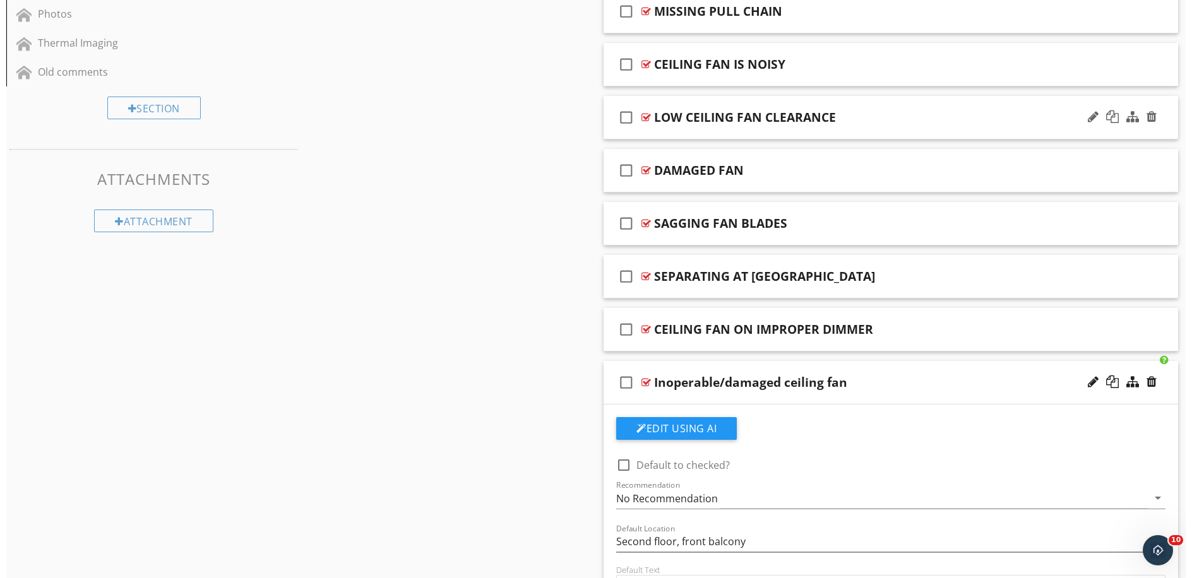
scroll to position [812, 0]
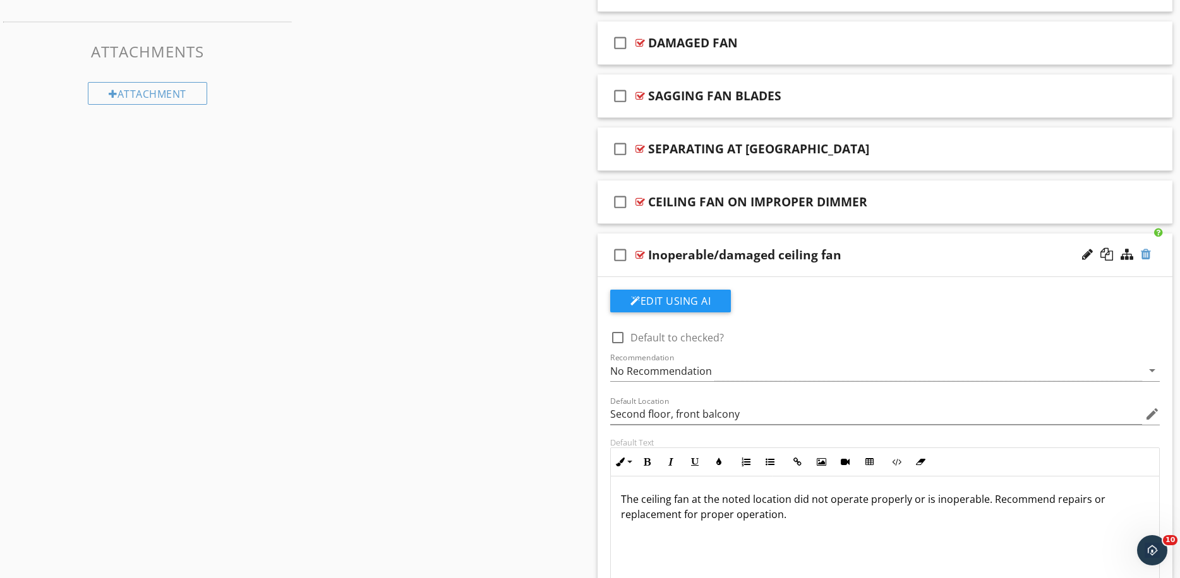
click at [1146, 255] on div at bounding box center [1146, 254] width 10 height 13
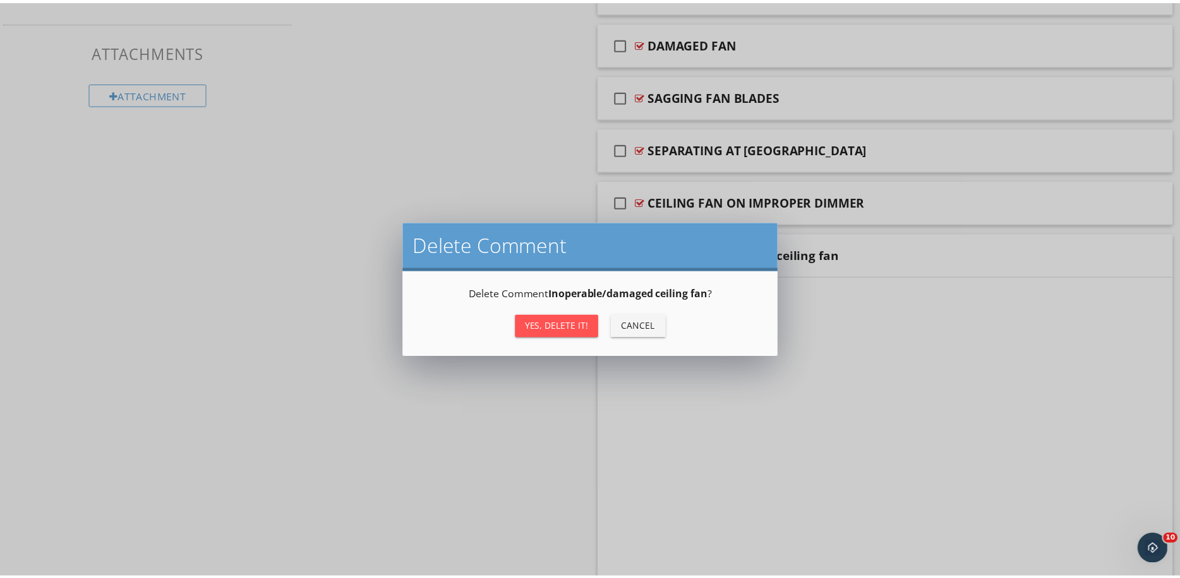
scroll to position [563, 0]
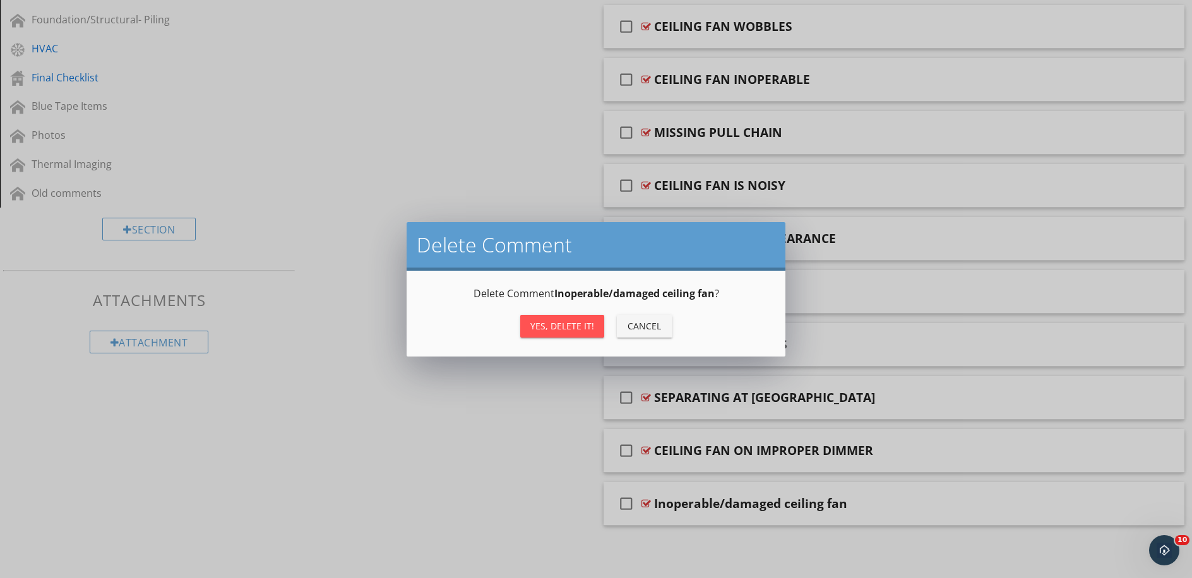
click at [569, 326] on div "Yes, Delete it!" at bounding box center [562, 326] width 64 height 13
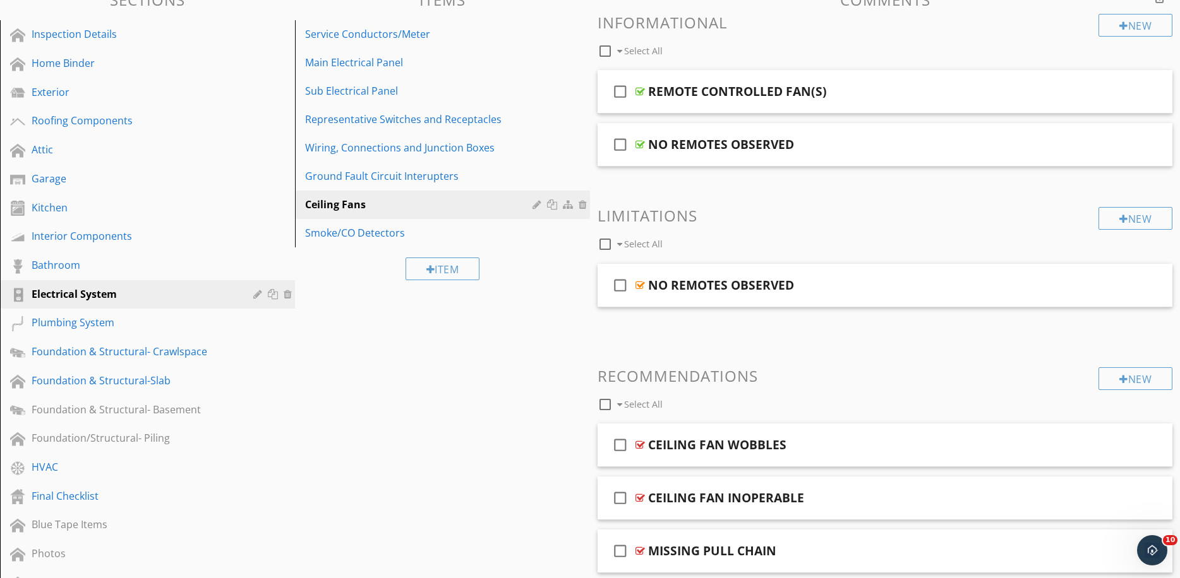
scroll to position [0, 0]
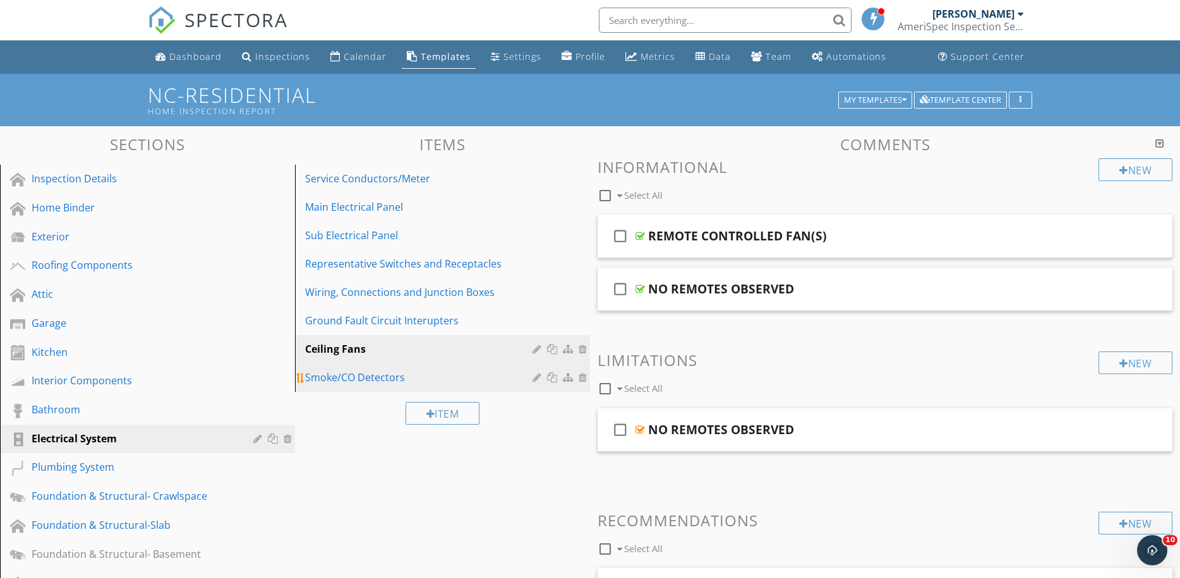
click at [376, 371] on div "Smoke/CO Detectors" at bounding box center [420, 377] width 231 height 15
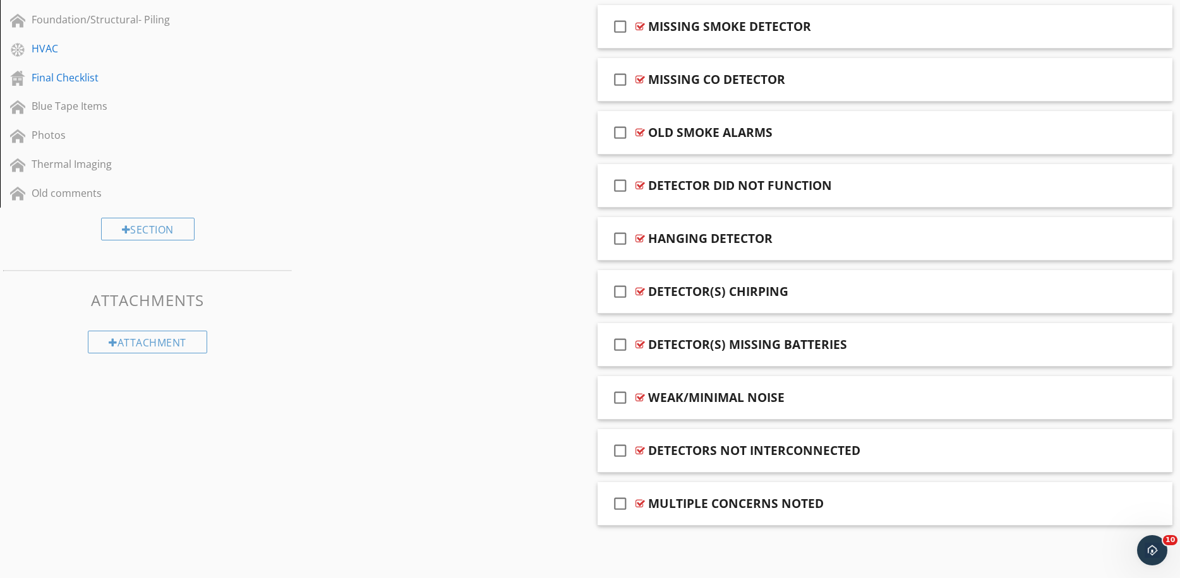
scroll to position [1, 0]
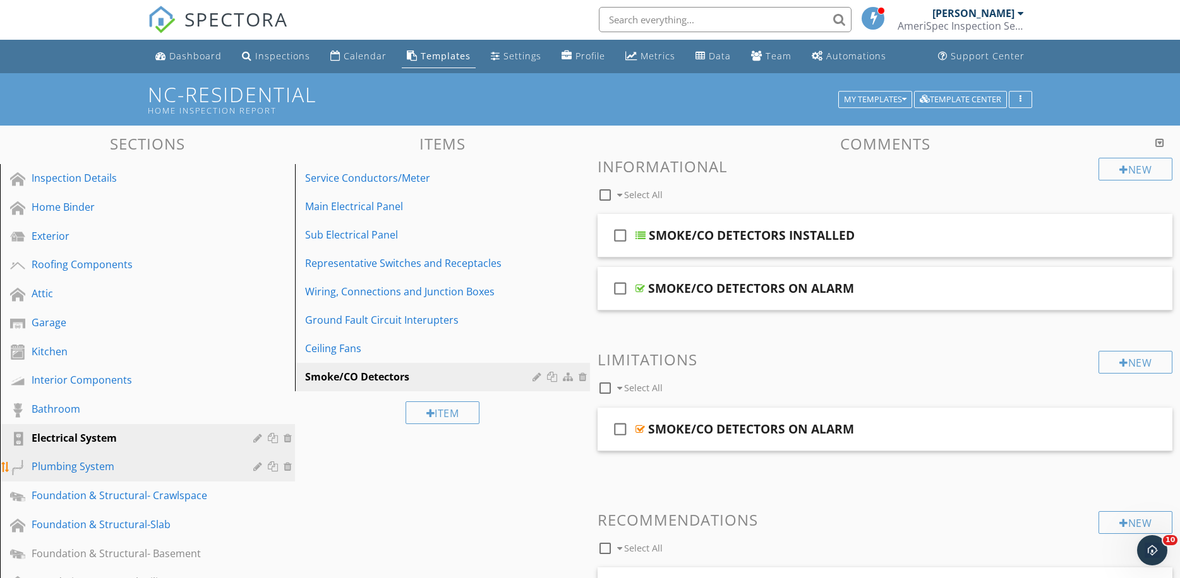
click at [104, 464] on div "Plumbing System" at bounding box center [133, 466] width 203 height 15
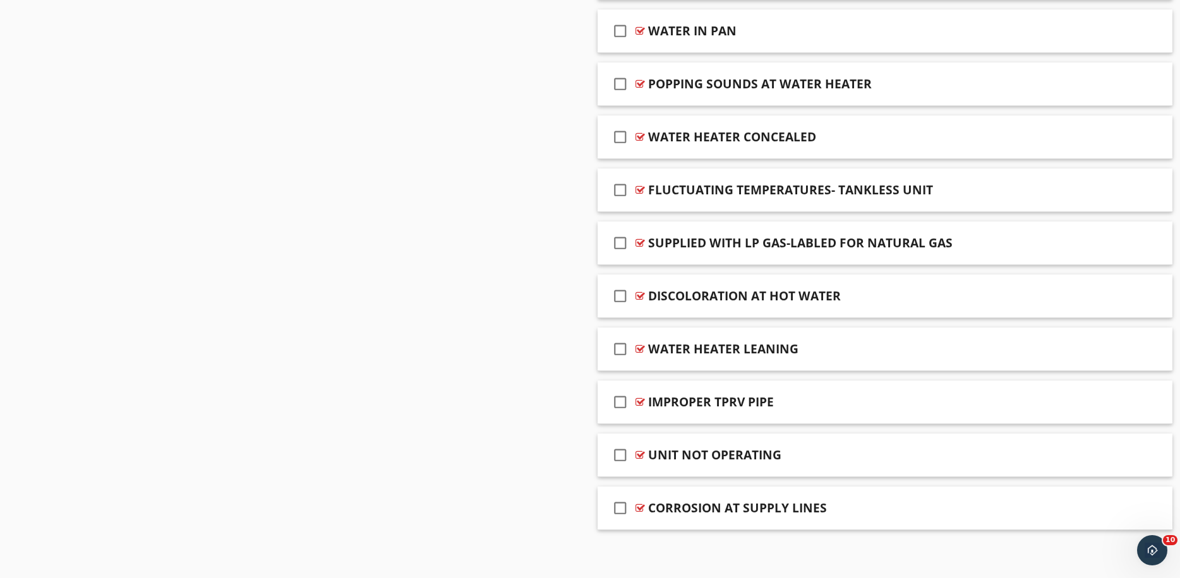
scroll to position [2035, 0]
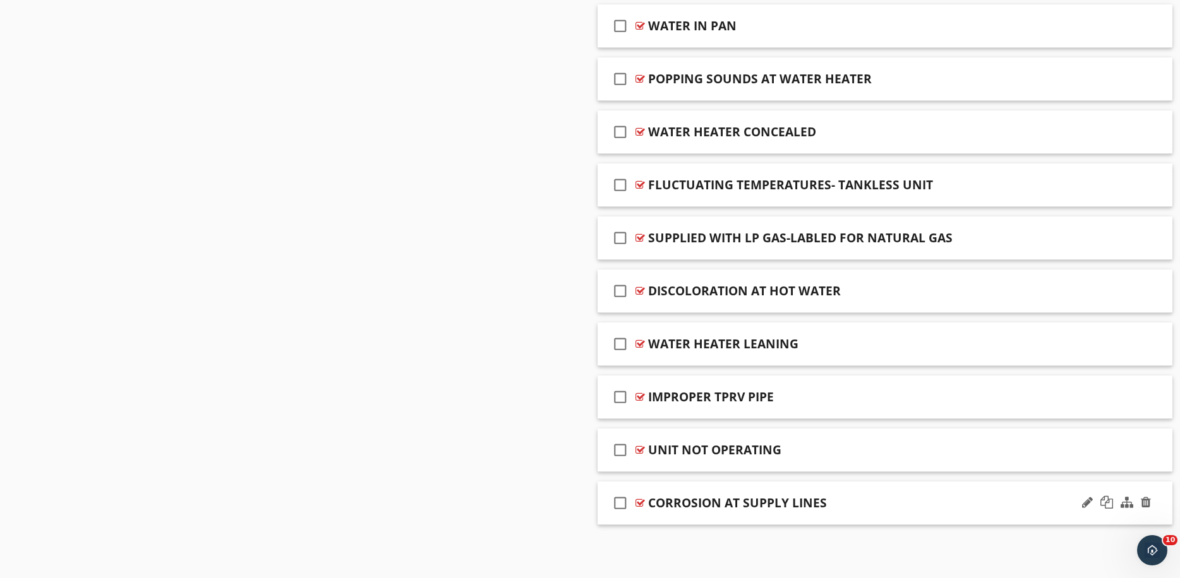
click at [639, 506] on div at bounding box center [639, 503] width 9 height 10
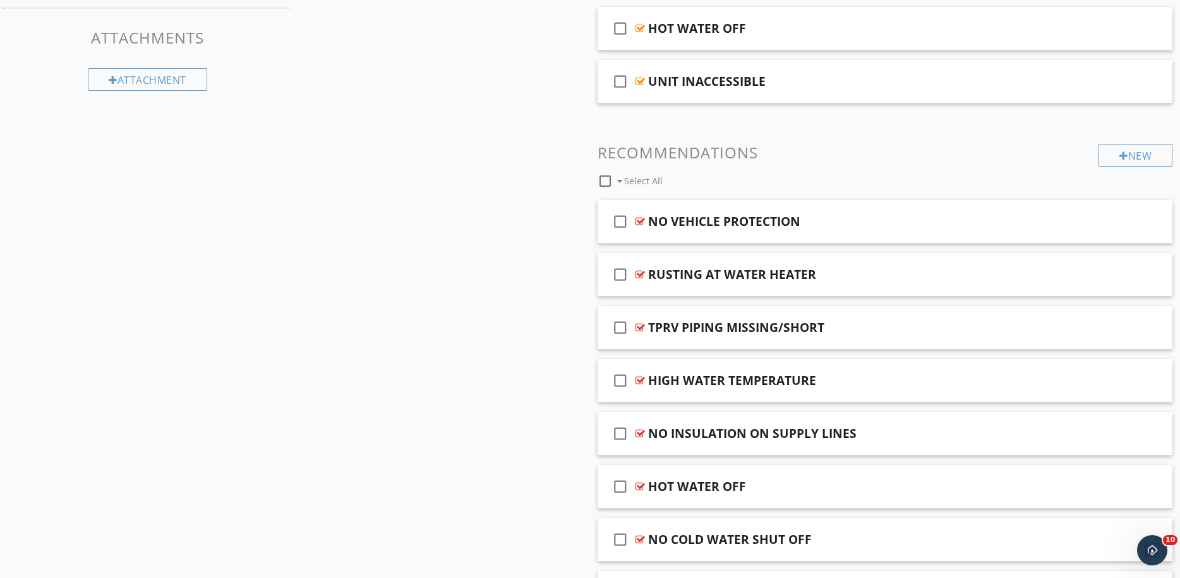
scroll to position [0, 0]
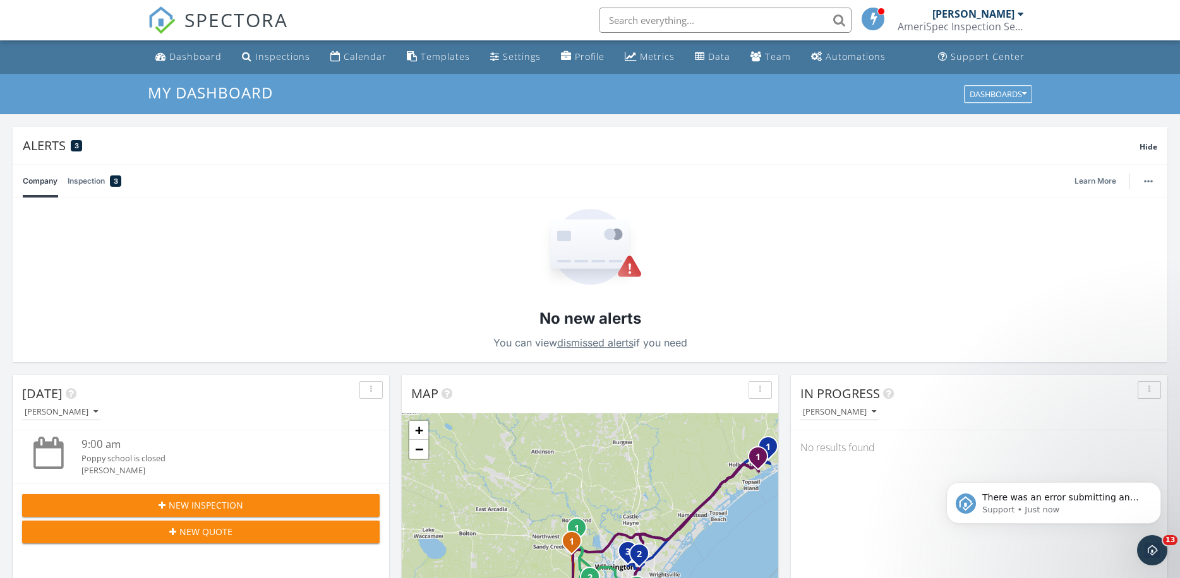
scroll to position [136, 0]
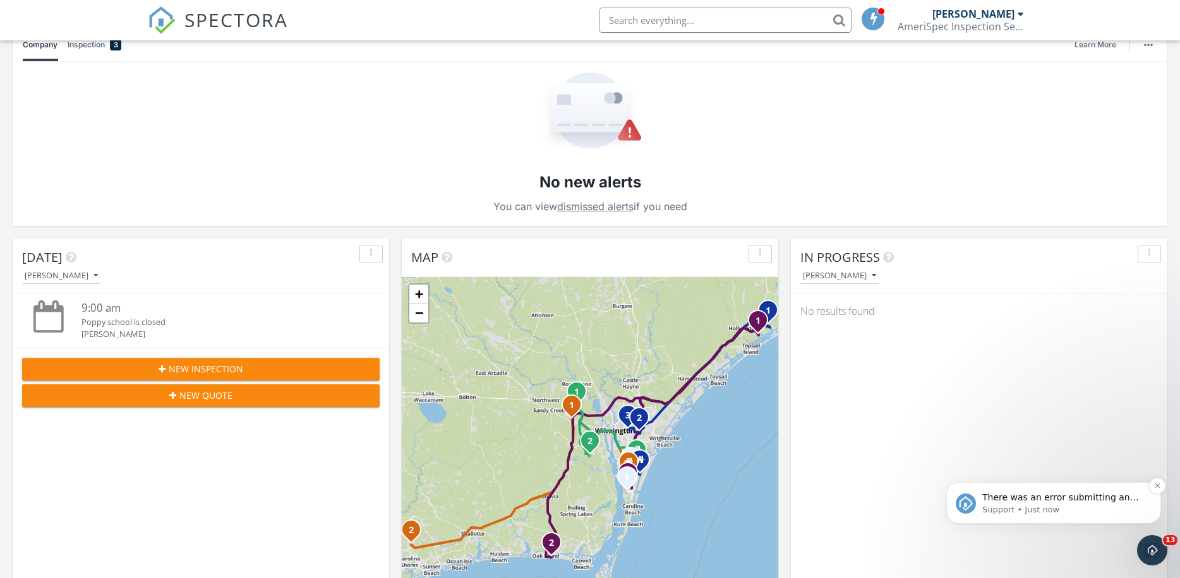
click at [1098, 507] on p "Support • Just now" at bounding box center [1063, 510] width 163 height 11
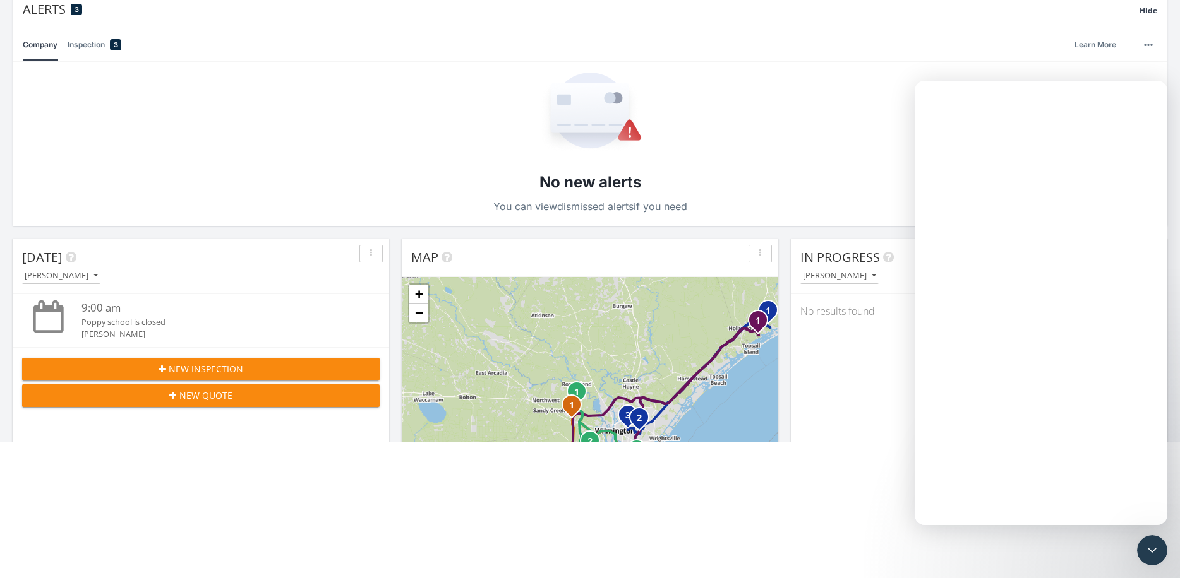
scroll to position [0, 0]
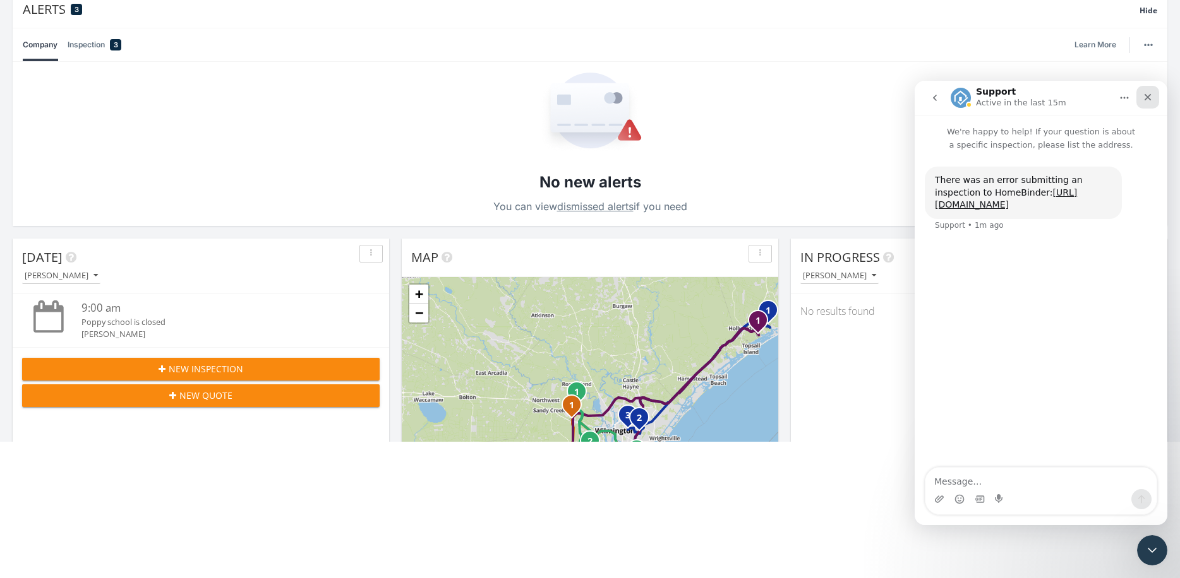
click at [1149, 99] on icon "Close" at bounding box center [1147, 97] width 7 height 7
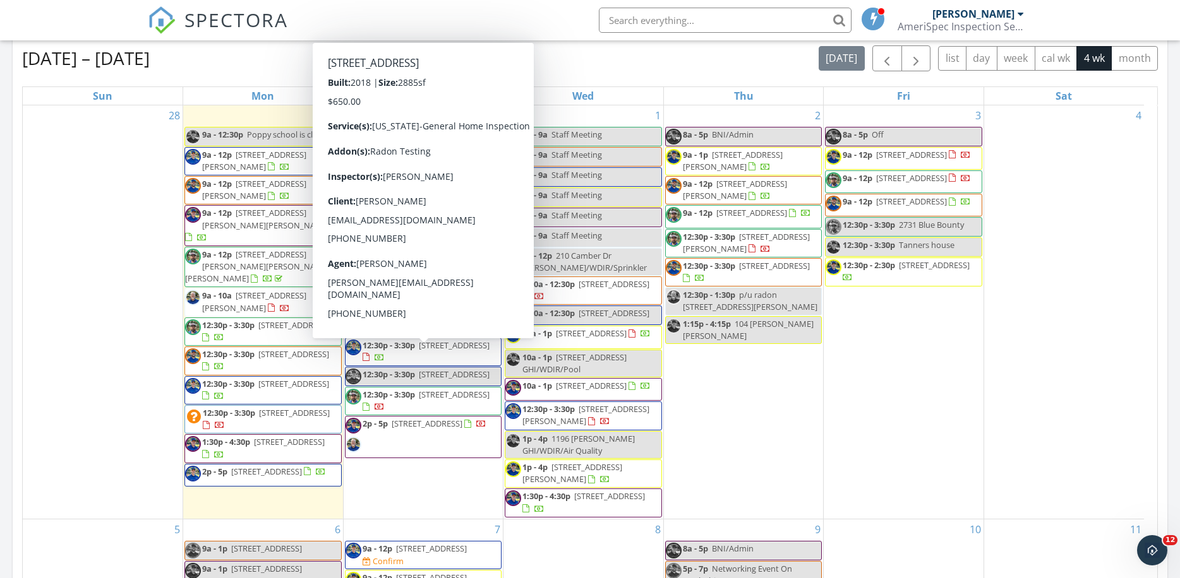
scroll to position [744, 0]
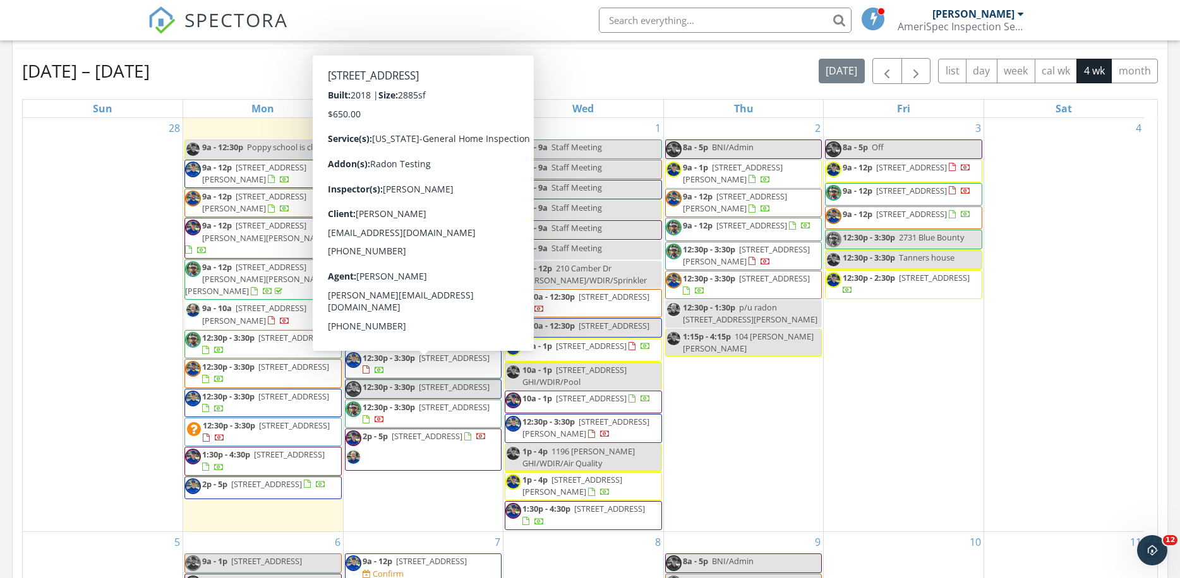
click at [11, 318] on div "[DATE] [PERSON_NAME] 9:00 am Poppy school is closed [PERSON_NAME][GEOGRAPHIC_DA…" at bounding box center [590, 193] width 1180 height 1149
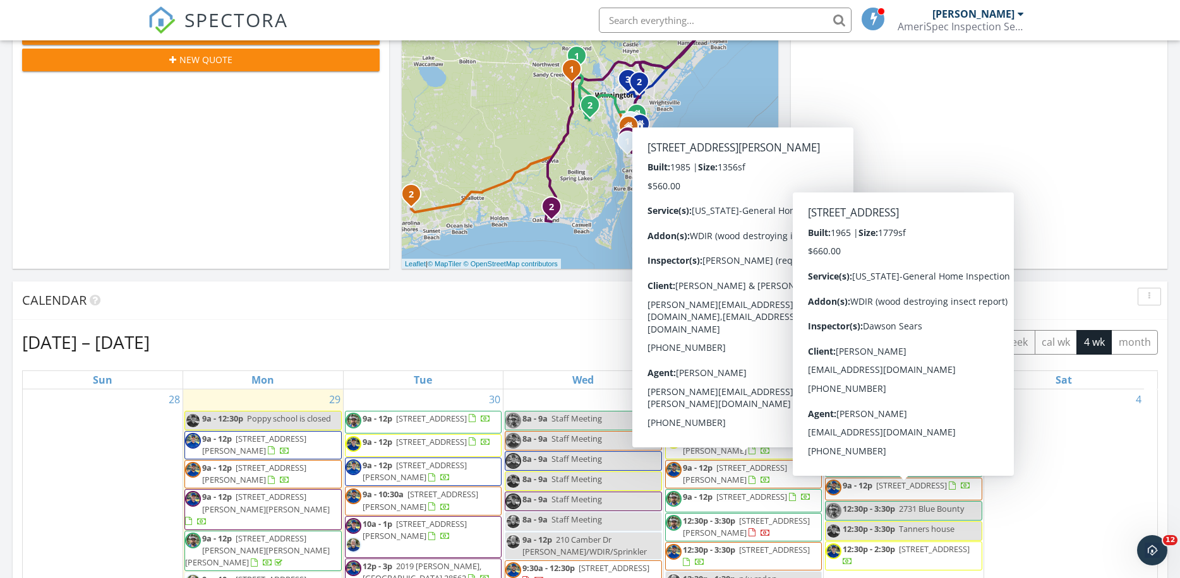
scroll to position [387, 0]
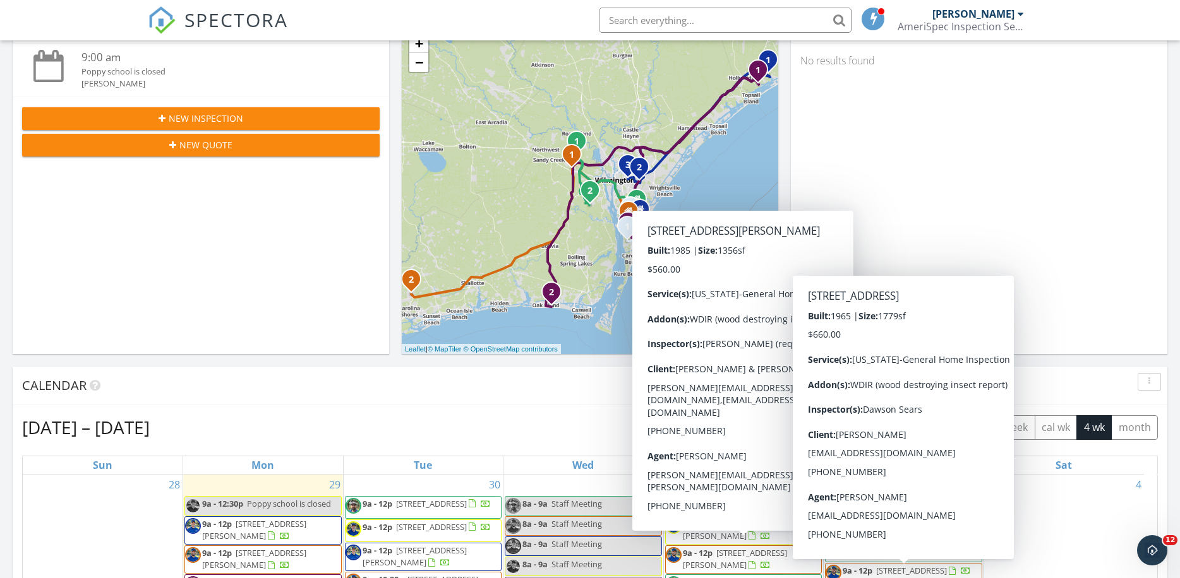
click at [1066, 261] on div "In Progress Kyle Branyon No results found" at bounding box center [979, 171] width 376 height 366
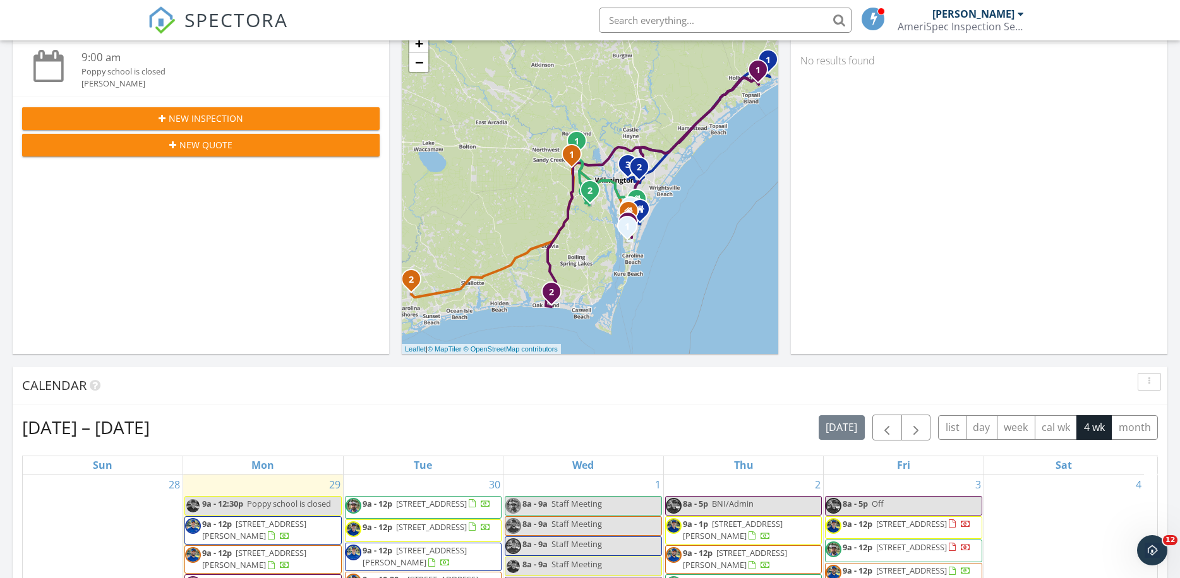
scroll to position [685, 0]
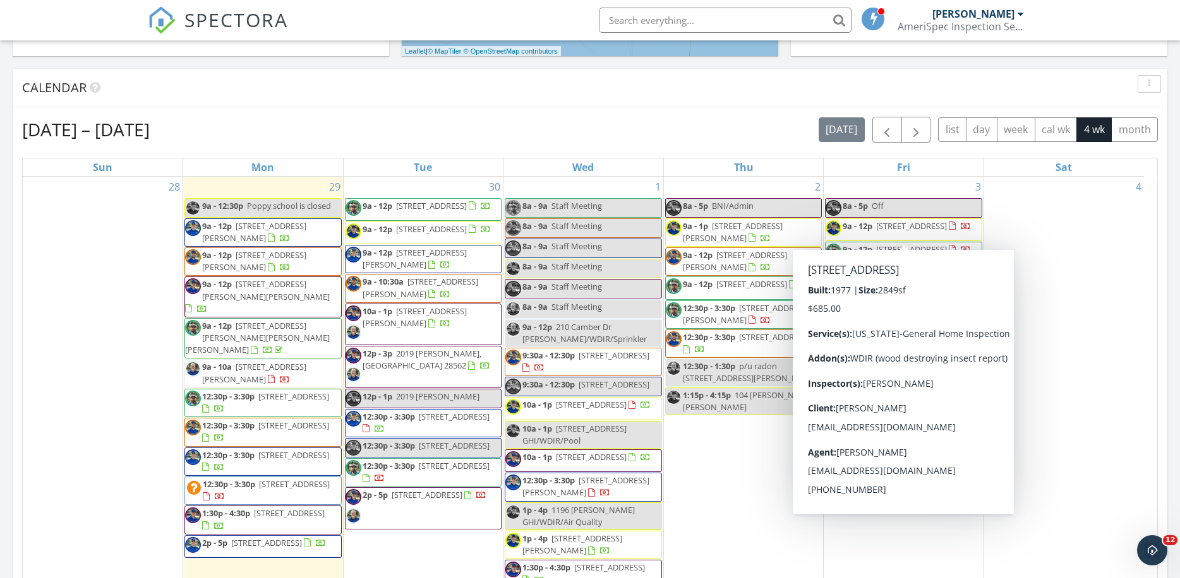
click at [1155, 153] on div "Sep 28 – Oct 25, 2025 today list day week cal wk 4 wk month Sun Mon Tue Wed Thu…" at bounding box center [589, 395] width 1135 height 556
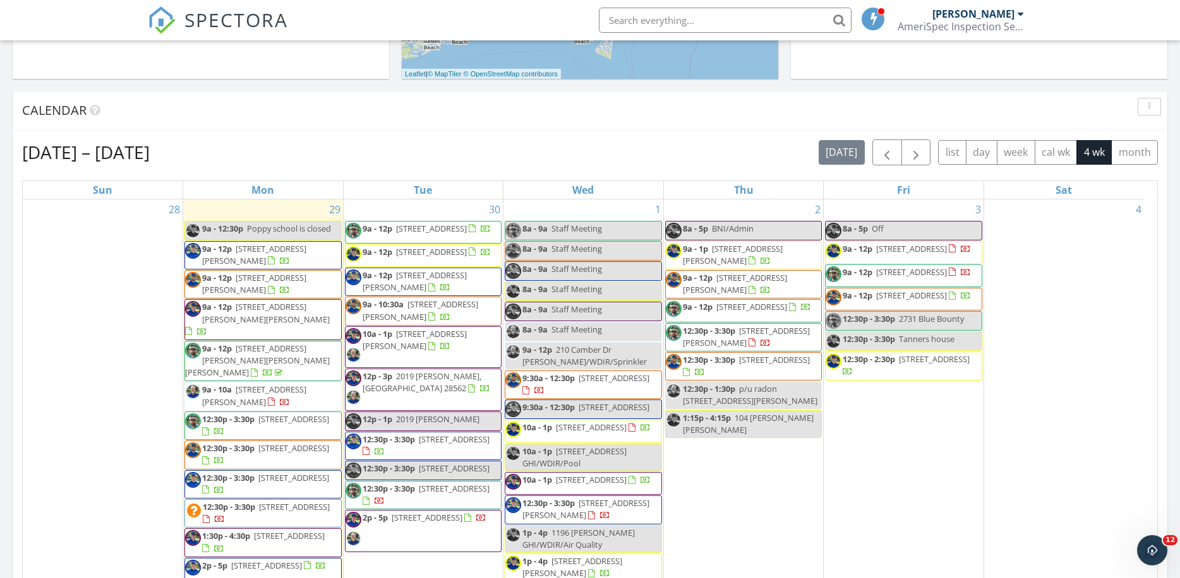
scroll to position [625, 0]
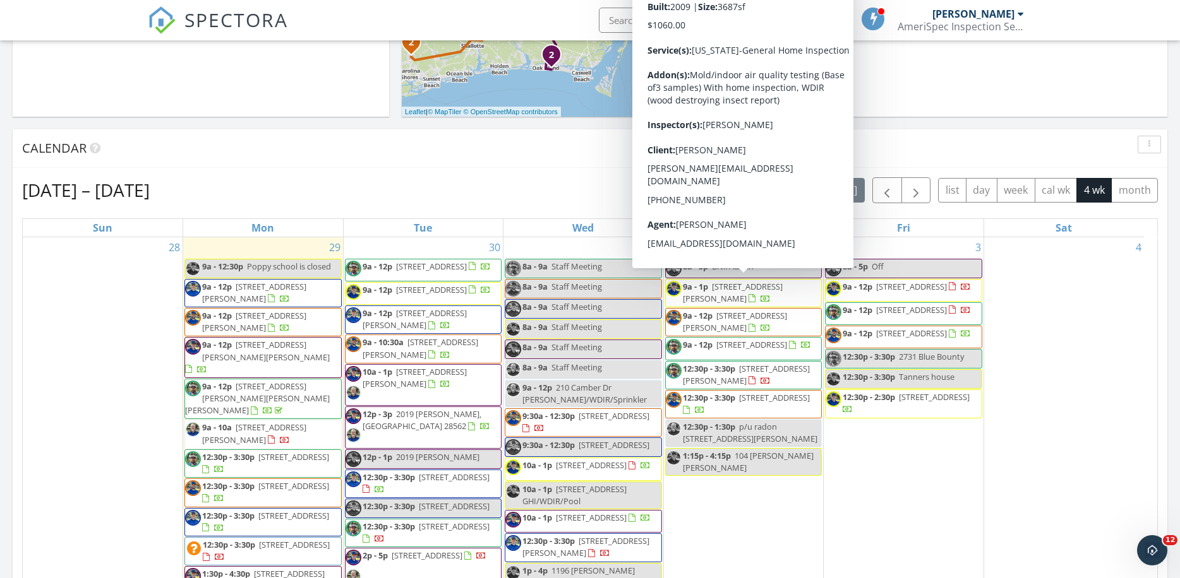
click at [599, 151] on div "Calendar" at bounding box center [580, 148] width 1117 height 19
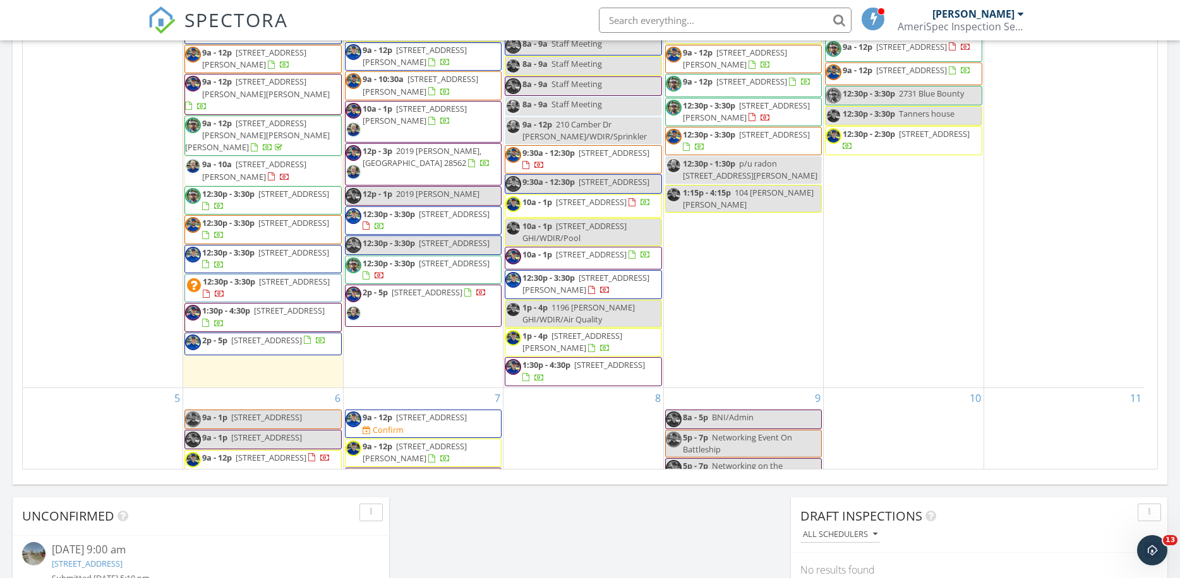
scroll to position [707, 0]
